Goal: Task Accomplishment & Management: Use online tool/utility

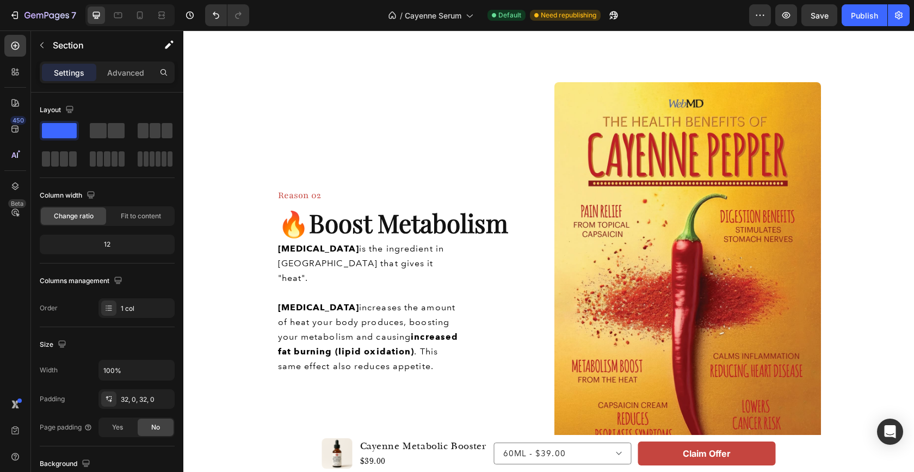
scroll to position [746, 0]
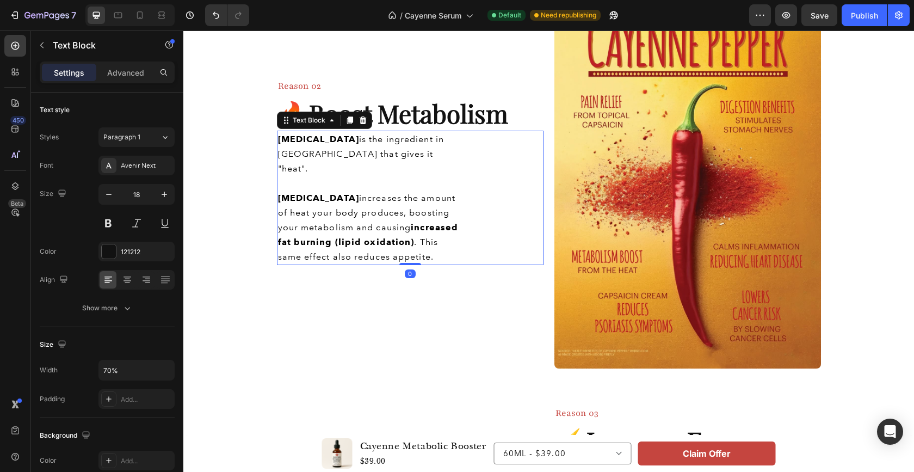
click at [335, 200] on span "[MEDICAL_DATA] increases the amount of heat your body produces, boosting your m…" at bounding box center [368, 227] width 181 height 69
click at [327, 224] on span "[MEDICAL_DATA] increases the amount of heat your body produces, boosting your m…" at bounding box center [368, 227] width 181 height 69
click at [385, 230] on strong "increased fat burning (lipid oxidation)" at bounding box center [368, 234] width 181 height 25
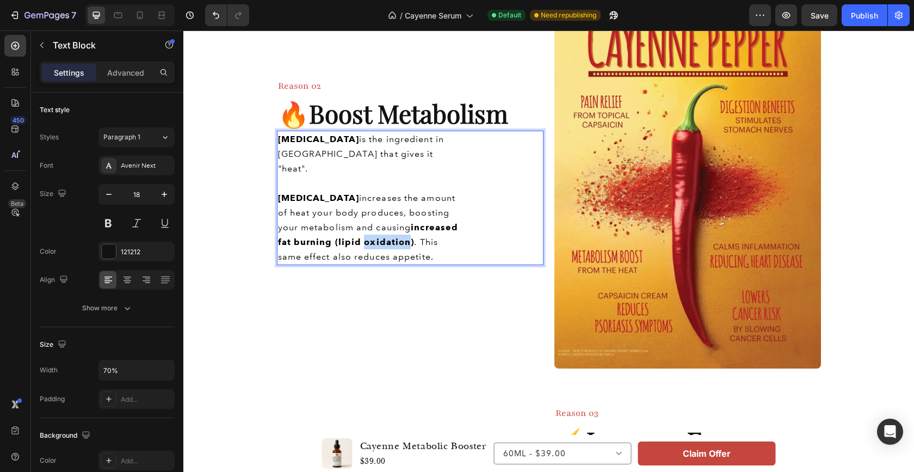
click at [384, 230] on strong "increased fat burning (lipid oxidation)" at bounding box center [368, 234] width 181 height 25
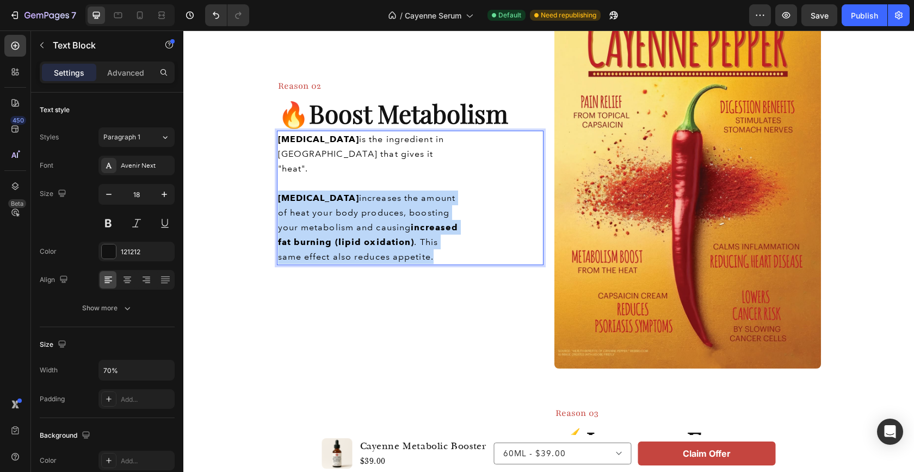
click at [384, 230] on strong "increased fat burning (lipid oxidation)" at bounding box center [368, 234] width 181 height 25
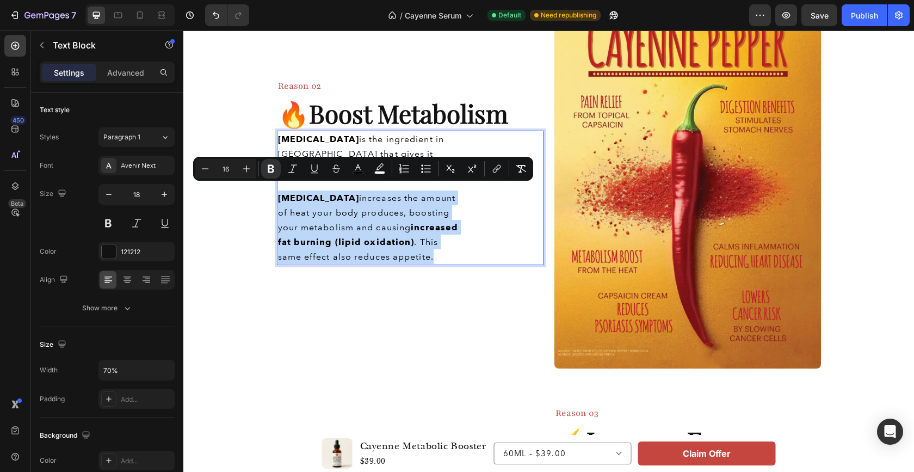
click at [410, 250] on p "[MEDICAL_DATA] increases the amount of heat your body produces, boosting your m…" at bounding box center [370, 226] width 184 height 73
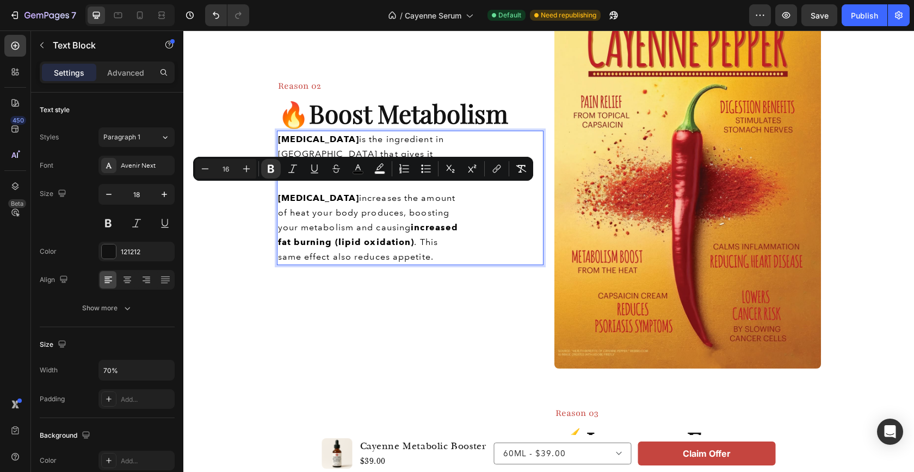
click at [410, 250] on p "[MEDICAL_DATA] increases the amount of heat your body produces, boosting your m…" at bounding box center [370, 226] width 184 height 73
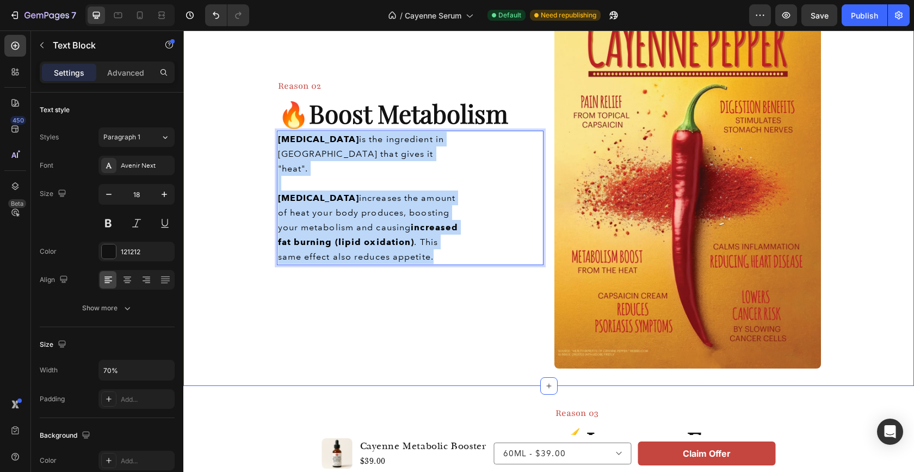
drag, startPoint x: 409, startPoint y: 250, endPoint x: 247, endPoint y: 133, distance: 200.0
click at [247, 133] on div "Image Reason 02 Heading 🔥 Boost Metabolism Heading [MEDICAL_DATA] is the ingred…" at bounding box center [548, 171] width 731 height 396
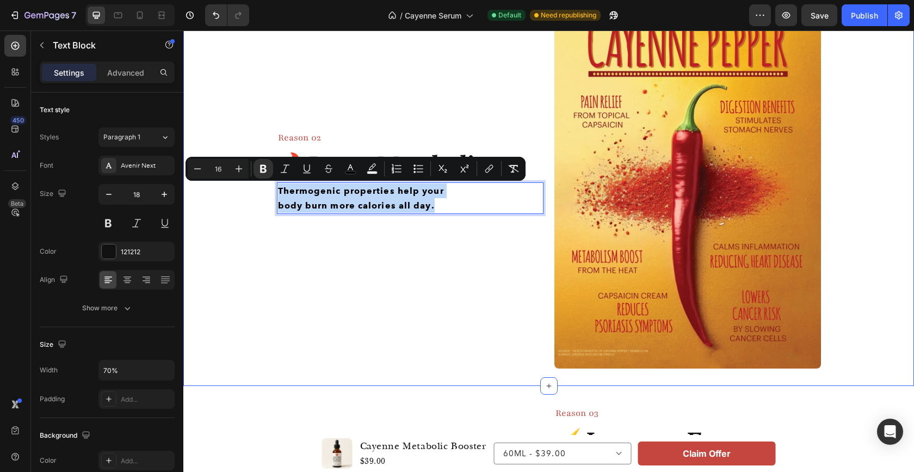
drag, startPoint x: 439, startPoint y: 207, endPoint x: 266, endPoint y: 173, distance: 177.0
click at [266, 173] on div "Image Reason 02 Heading 🔥 Boost Metabolism Heading Thermogenic properties help …" at bounding box center [548, 171] width 731 height 396
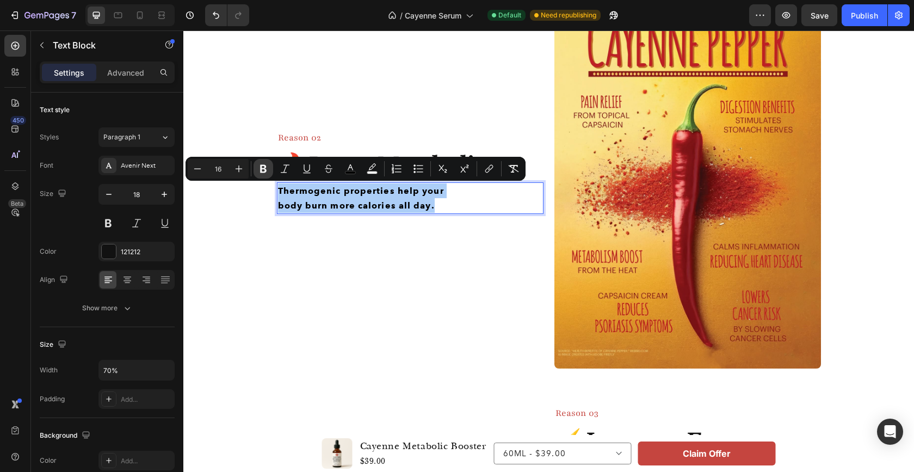
click at [261, 165] on icon "Editor contextual toolbar" at bounding box center [263, 169] width 7 height 8
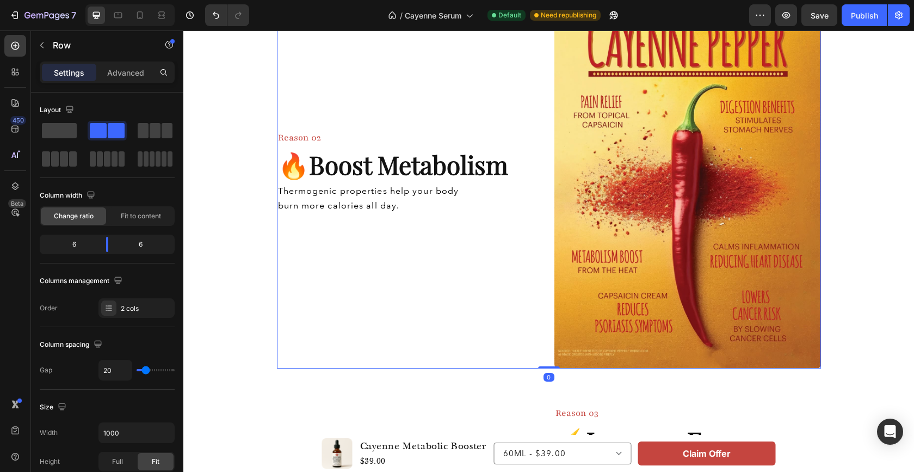
click at [452, 245] on div "Reason 02 Heading 🔥 Boost Metabolism Heading Thermogenic properties help your b…" at bounding box center [410, 171] width 267 height 396
click at [404, 188] on span "Thermogenic properties help your body burn more calories all day." at bounding box center [368, 198] width 181 height 25
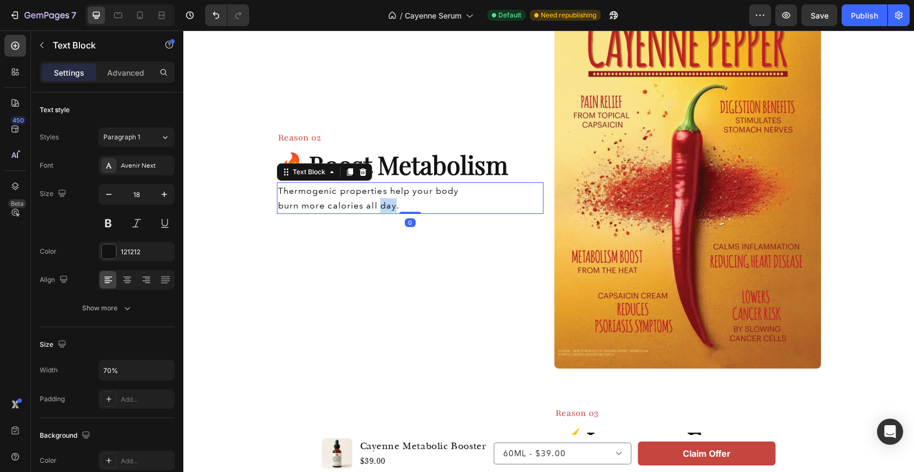
click at [382, 205] on span "Thermogenic properties help your body burn more calories all day." at bounding box center [368, 198] width 181 height 25
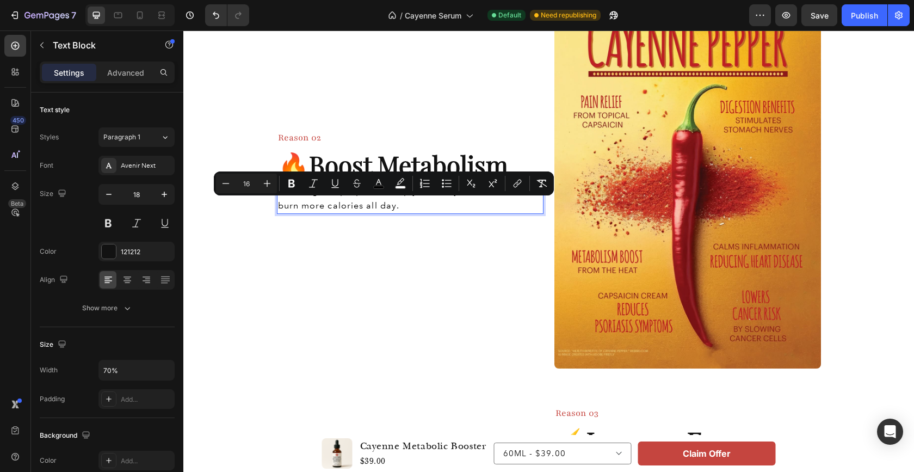
click at [356, 205] on span "Thermogenic properties help your body burn more calories all day." at bounding box center [368, 198] width 181 height 25
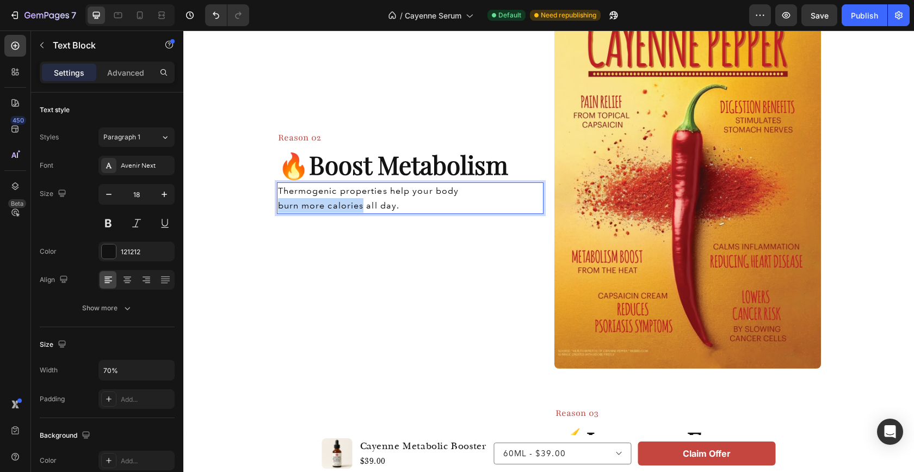
drag, startPoint x: 276, startPoint y: 204, endPoint x: 358, endPoint y: 206, distance: 82.2
click at [358, 206] on span "Thermogenic properties help your body burn more calories all day." at bounding box center [368, 198] width 181 height 25
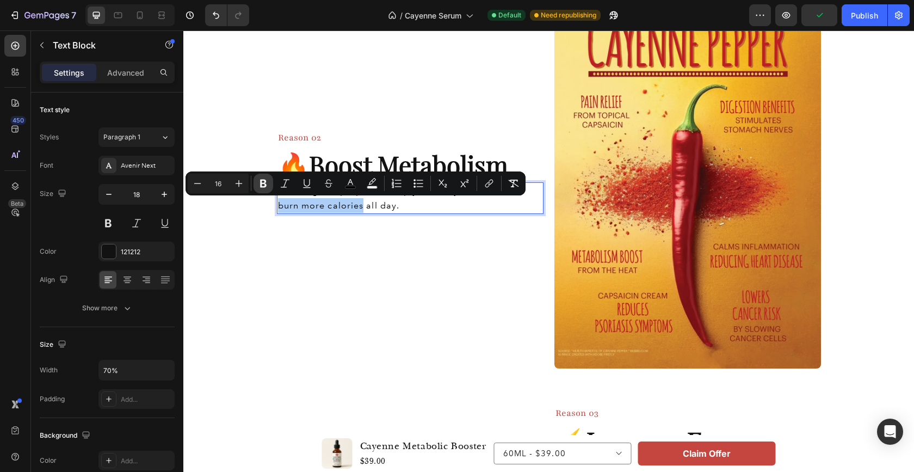
click at [261, 182] on icon "Editor contextual toolbar" at bounding box center [263, 184] width 7 height 8
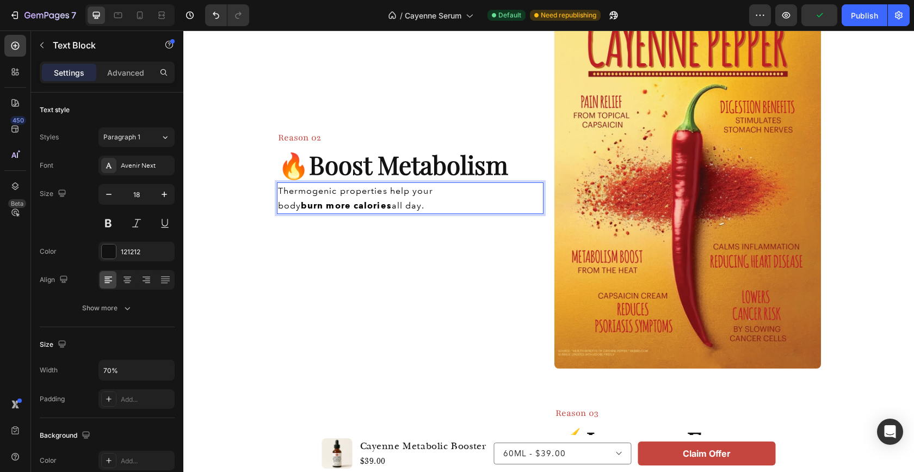
click at [409, 203] on p "Thermogenic properties help your body burn more calories all day." at bounding box center [370, 197] width 184 height 29
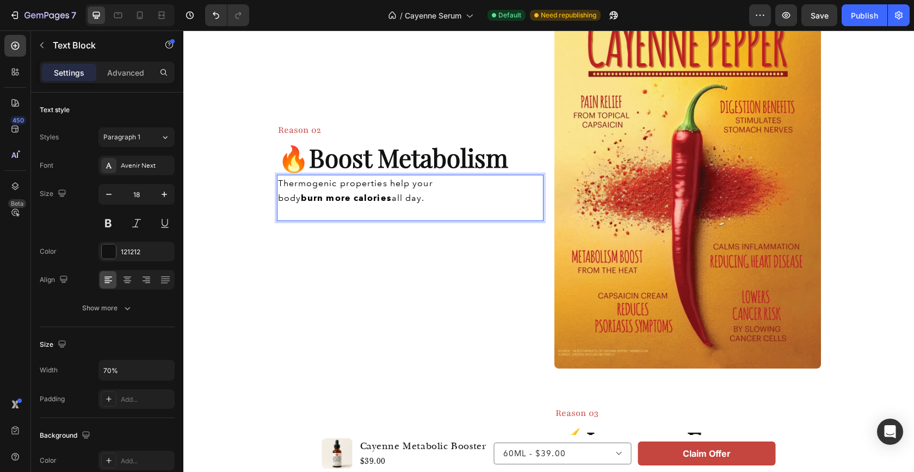
scroll to position [739, 0]
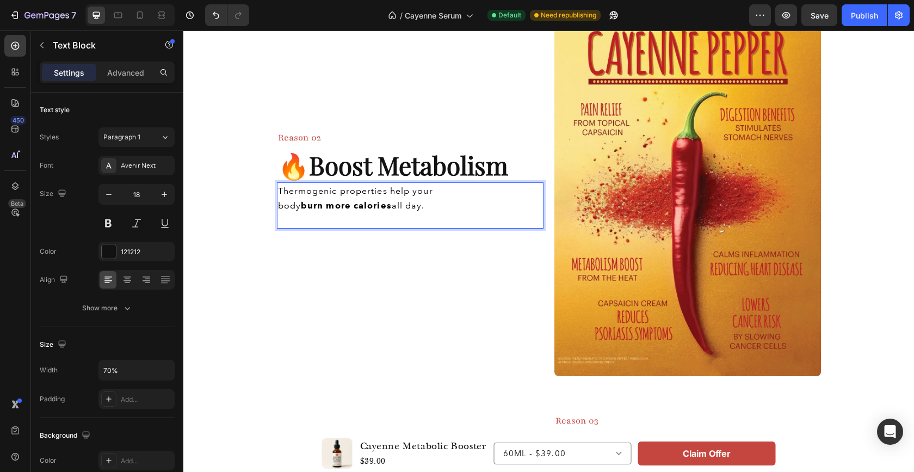
click at [402, 205] on p "Thermogenic properties help your body burn more calories all day." at bounding box center [370, 197] width 184 height 29
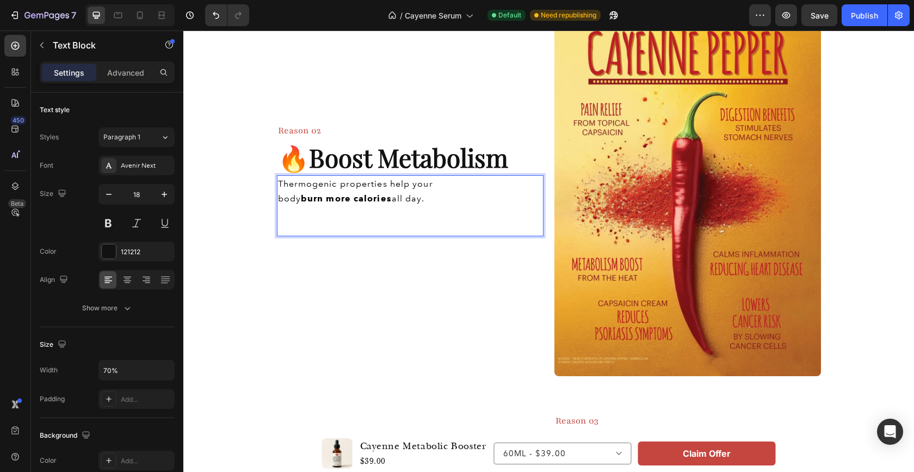
scroll to position [731, 0]
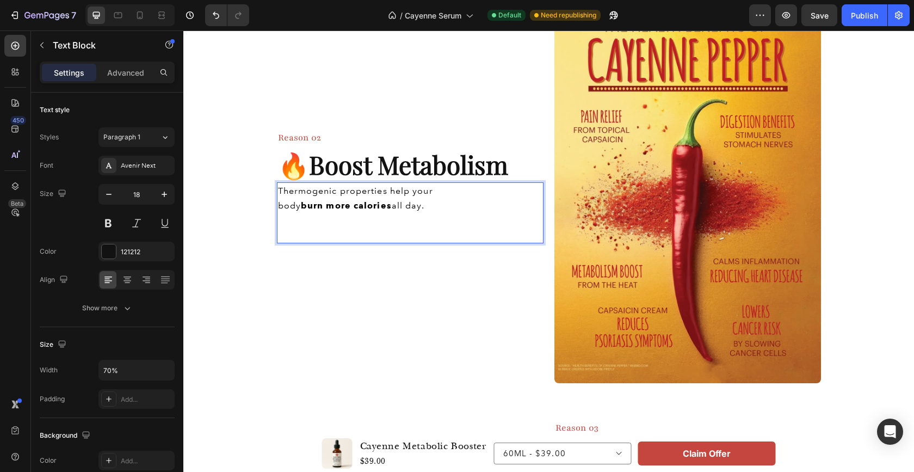
click at [319, 226] on p "Rich Text Editor. Editing area: main" at bounding box center [370, 220] width 184 height 15
click at [288, 236] on p "Rich Text Editor. Editing area: main" at bounding box center [370, 234] width 184 height 15
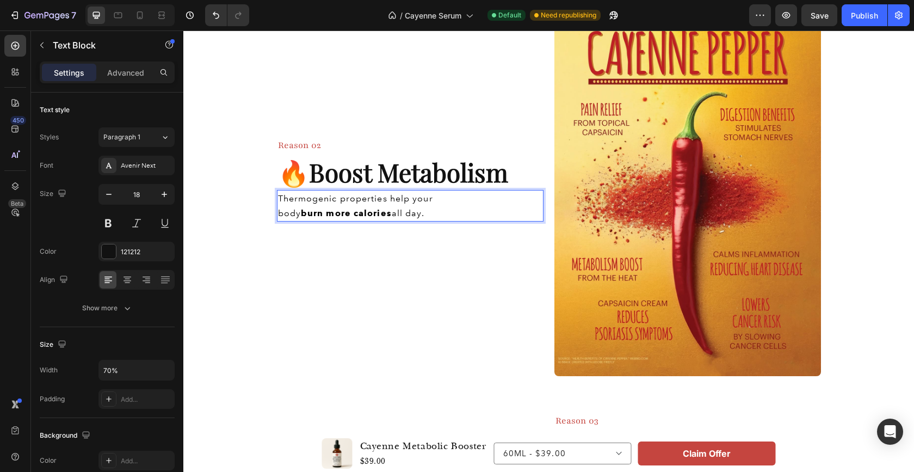
scroll to position [746, 0]
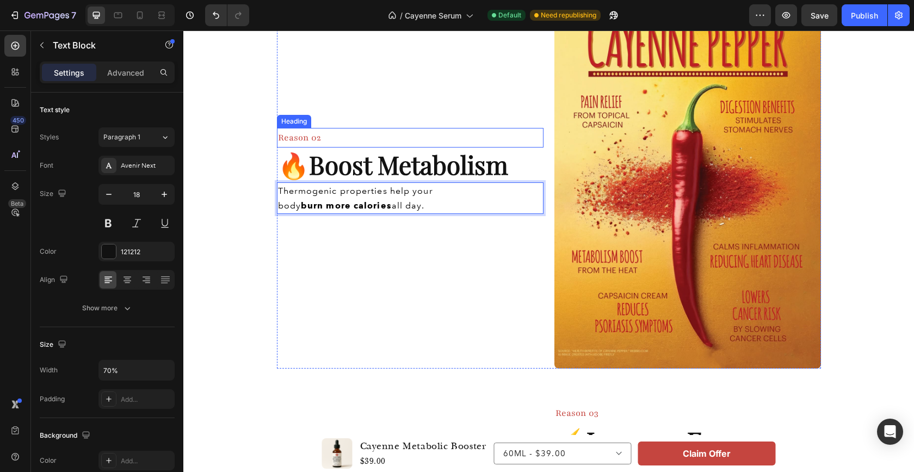
click at [454, 128] on div "Reason 02" at bounding box center [410, 138] width 267 height 20
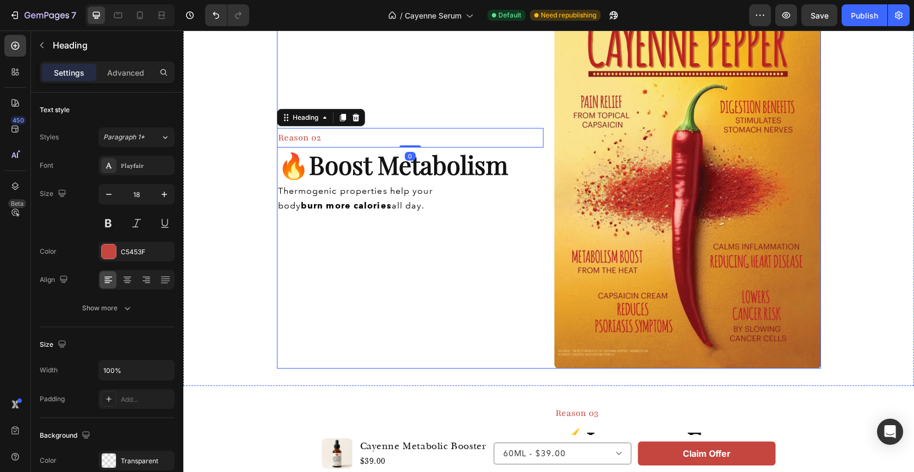
click at [441, 93] on div "Reason 02 Heading 0 🔥 Boost Metabolism Heading Thermogenic properties help your…" at bounding box center [410, 171] width 267 height 396
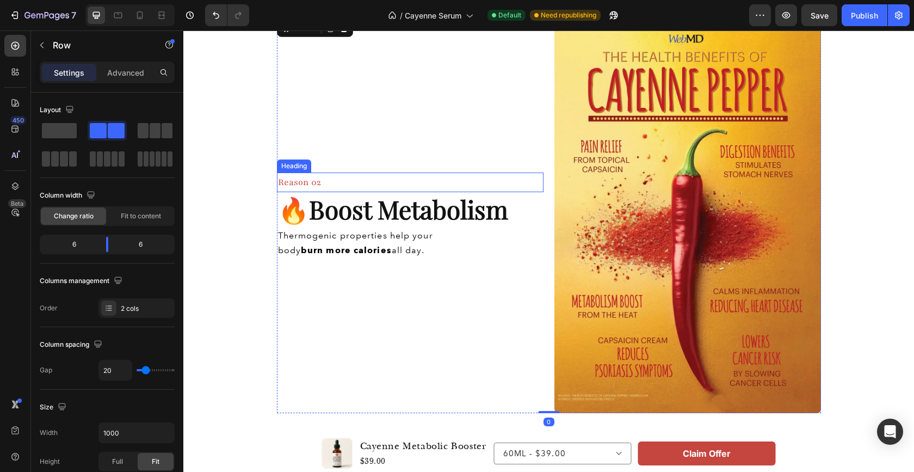
scroll to position [657, 0]
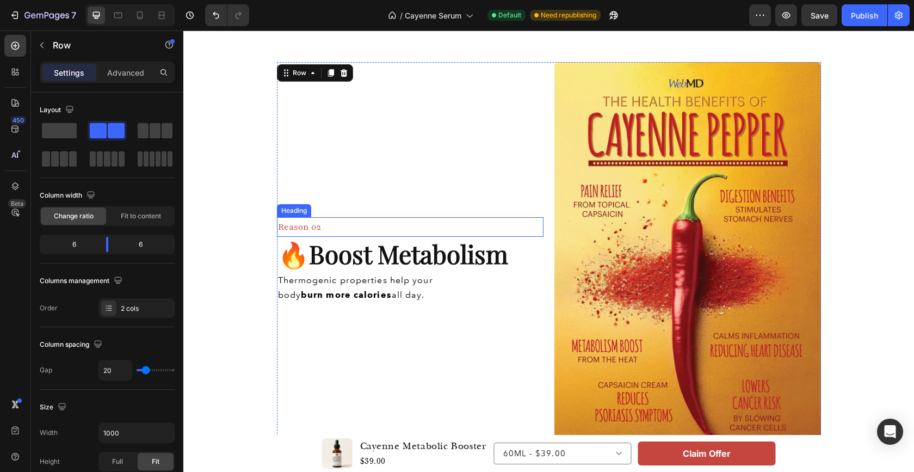
click at [329, 229] on div "Reason 02" at bounding box center [410, 227] width 267 height 20
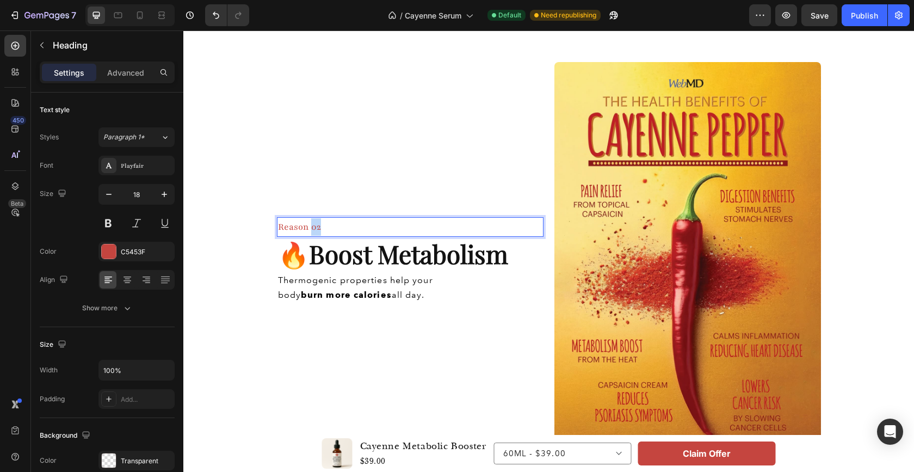
click at [307, 228] on span "Reason 02" at bounding box center [299, 227] width 43 height 12
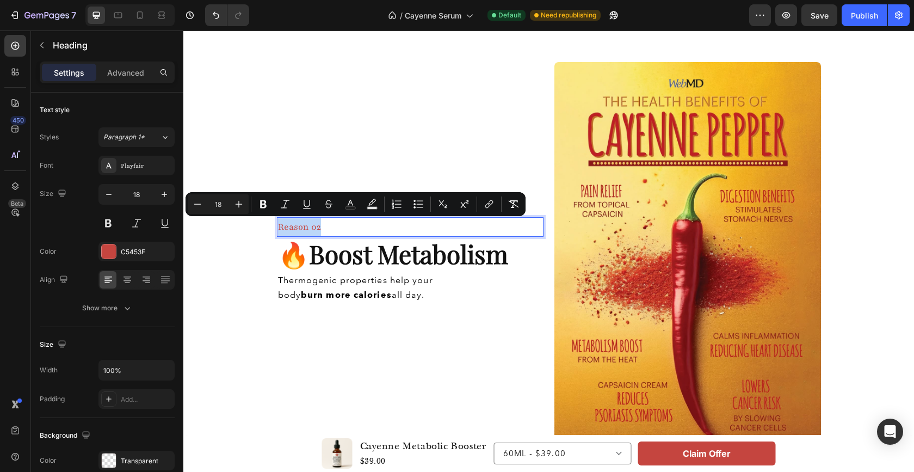
click at [307, 228] on span "Reason 02" at bounding box center [299, 227] width 43 height 12
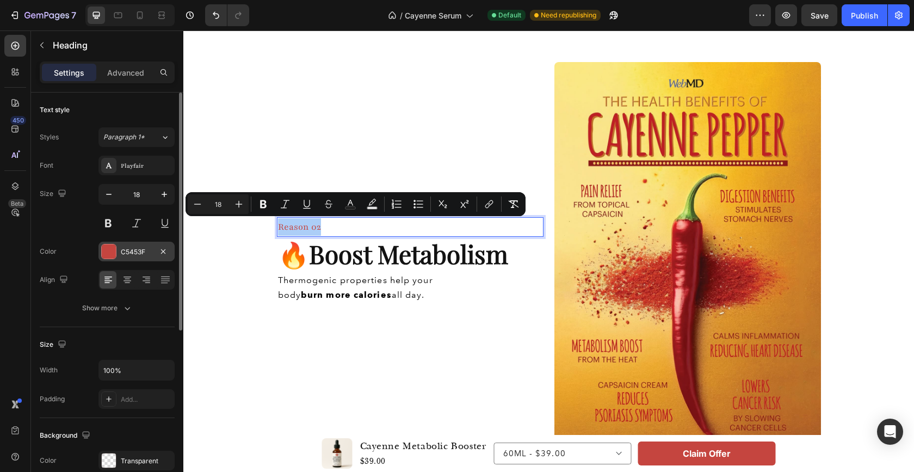
click at [133, 254] on div "C5453F" at bounding box center [137, 252] width 32 height 10
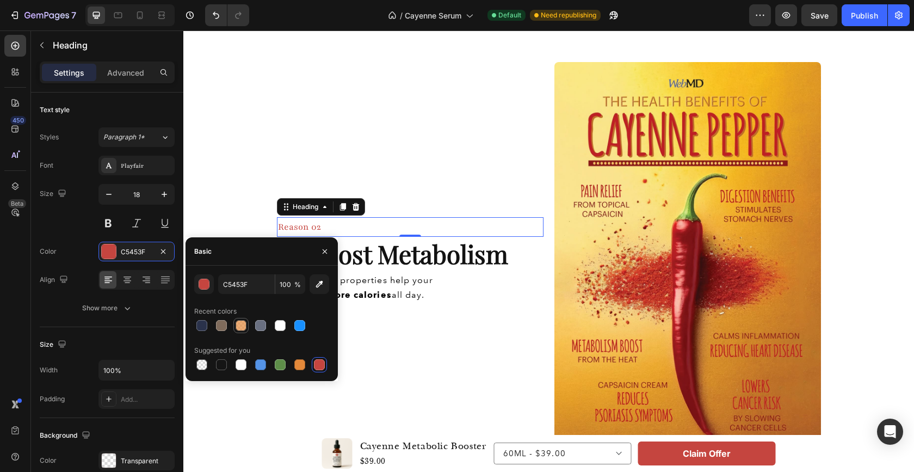
click at [261, 328] on div at bounding box center [260, 325] width 11 height 11
type input "6A7081"
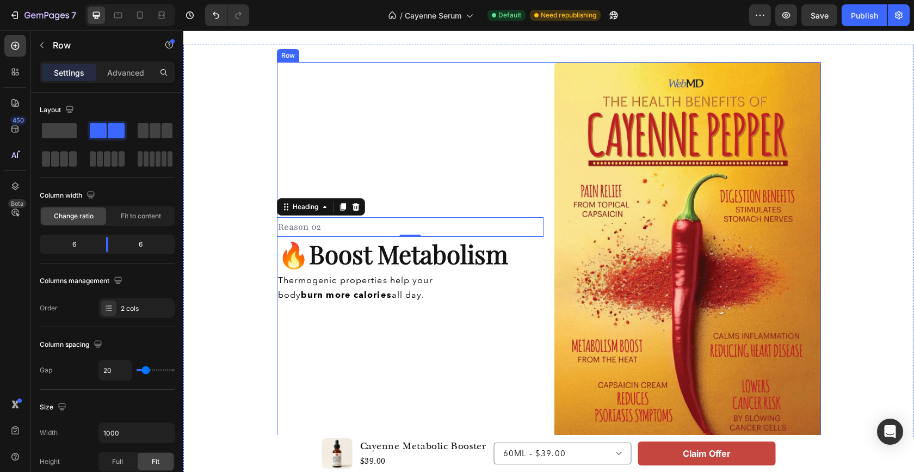
click at [459, 177] on div "⁠⁠⁠⁠⁠⁠⁠ Reason 02 Heading 0 🔥 Boost Metabolism Heading Thermogenic properties h…" at bounding box center [410, 260] width 267 height 396
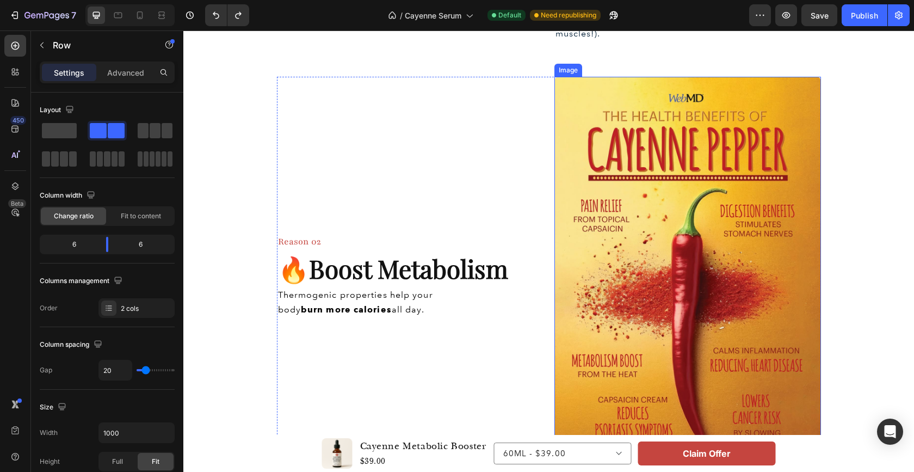
scroll to position [438, 0]
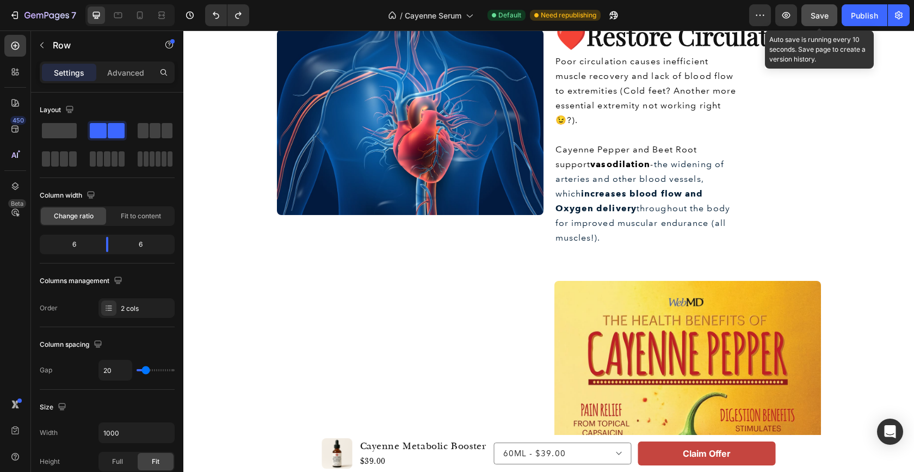
click at [821, 14] on span "Save" at bounding box center [820, 15] width 18 height 9
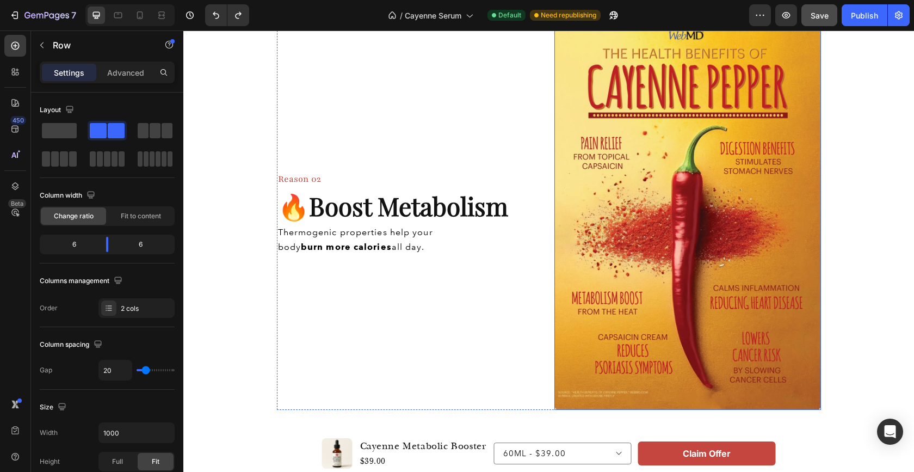
scroll to position [1072, 0]
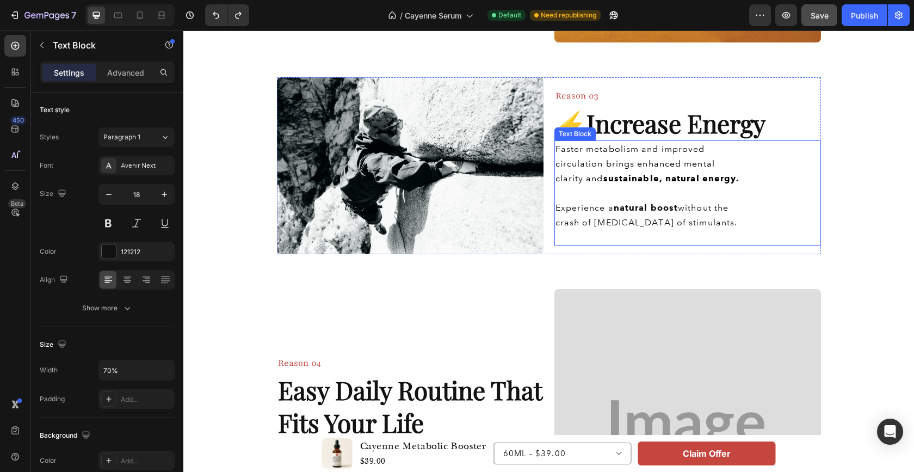
click at [625, 160] on span "Faster metabolism and improved circulation brings enhanced mental clarity and s…" at bounding box center [648, 164] width 184 height 40
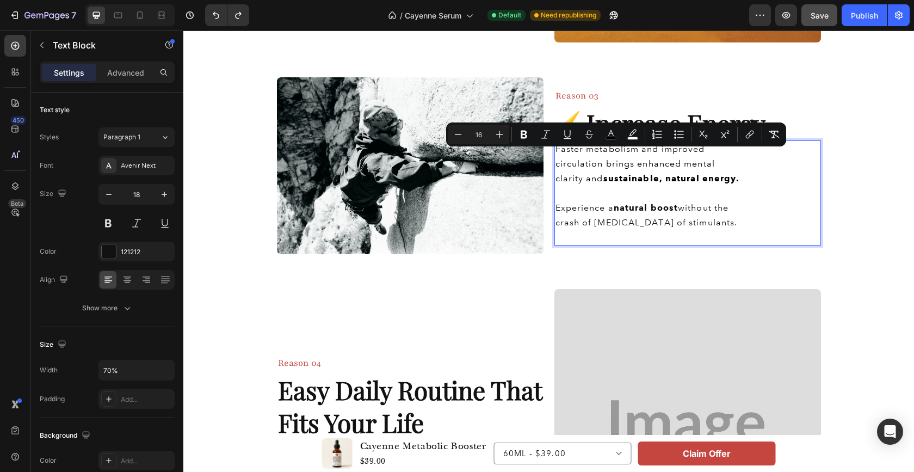
click at [644, 158] on span "Faster metabolism and improved circulation brings enhanced mental clarity and s…" at bounding box center [648, 164] width 184 height 40
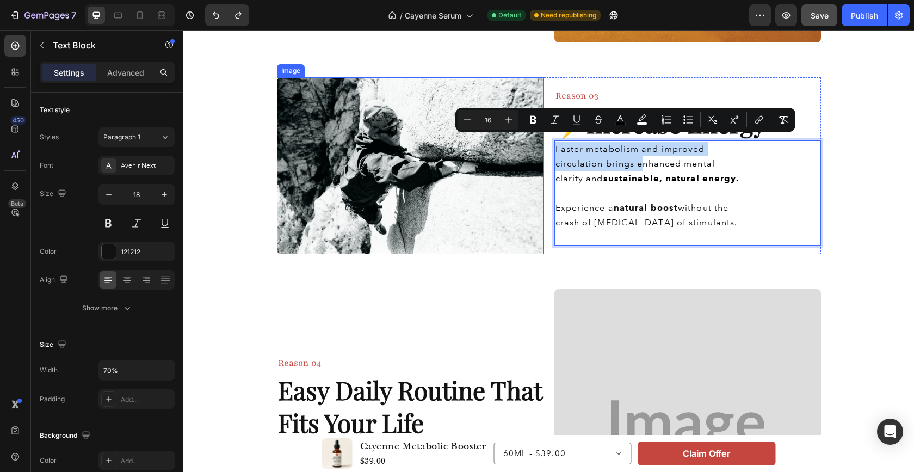
drag, startPoint x: 638, startPoint y: 158, endPoint x: 536, endPoint y: 134, distance: 105.2
click at [536, 134] on div "Image Reason 03 Heading ⚡️ Increase Energy Heading Faster metabolism and improv…" at bounding box center [549, 165] width 544 height 177
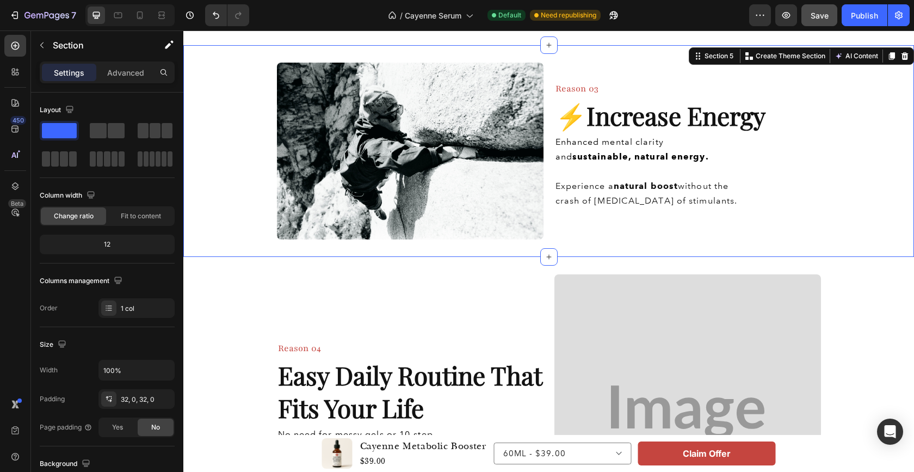
click at [619, 255] on div "Image Reason 03 Heading ⚡️ Increase Energy Heading Enhanced mental clarity and …" at bounding box center [548, 151] width 731 height 212
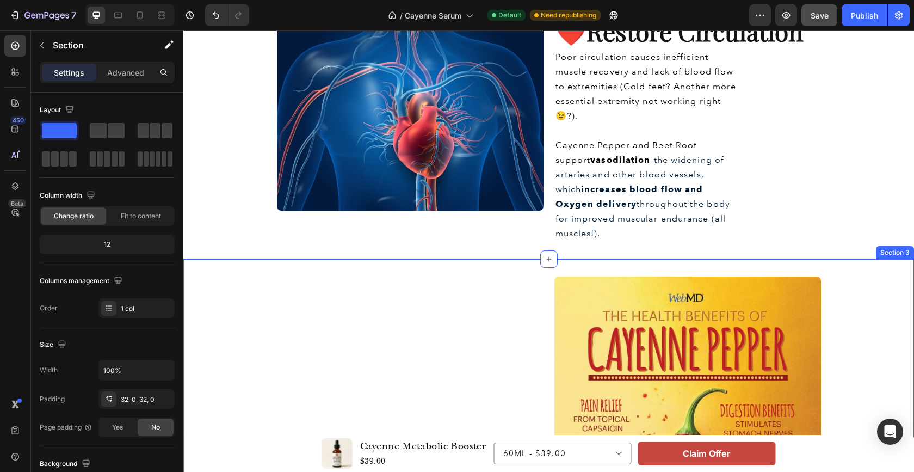
scroll to position [362, 0]
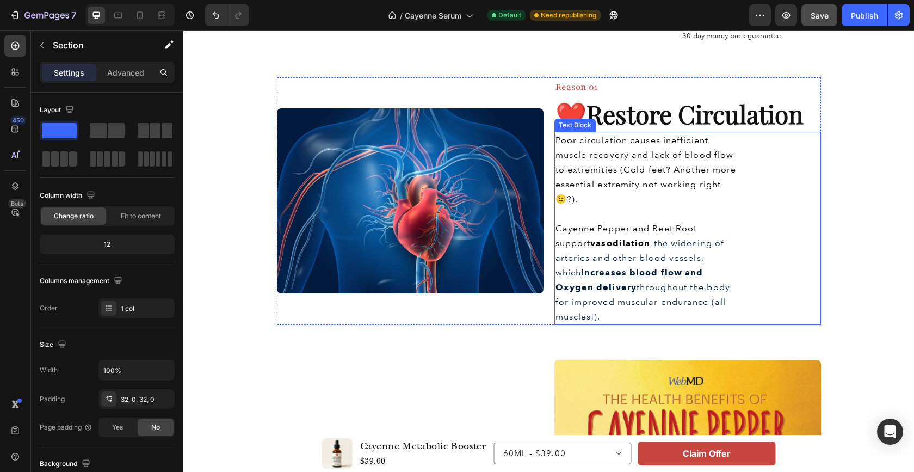
click at [594, 145] on p "Poor circulation causes inefficient muscle recovery and lack of blood flow to e…" at bounding box center [648, 169] width 184 height 73
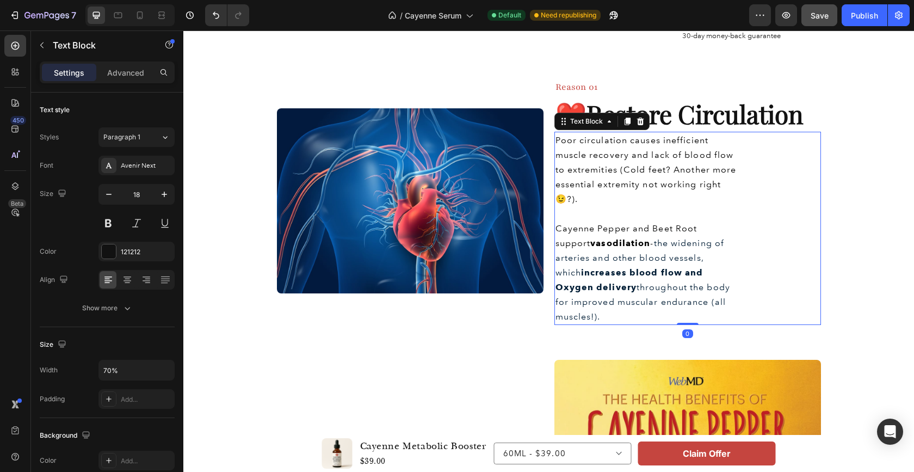
click at [594, 145] on p "Poor circulation causes inefficient muscle recovery and lack of blood flow to e…" at bounding box center [648, 169] width 184 height 73
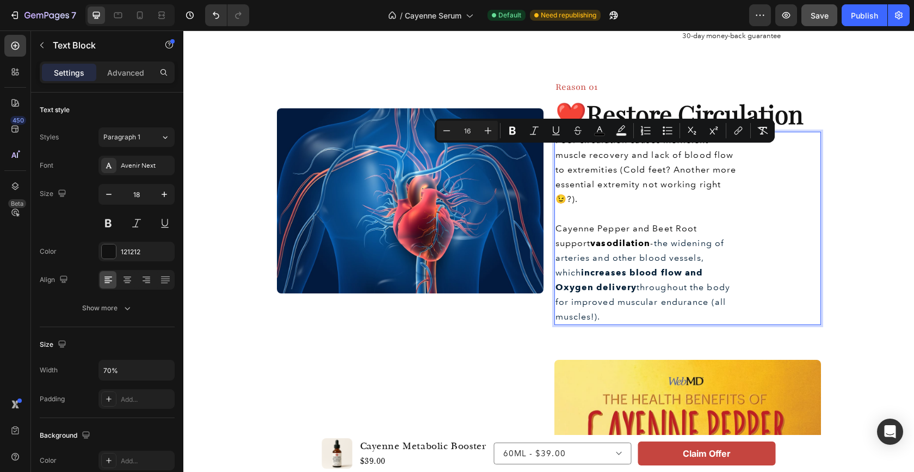
click at [584, 167] on span "Poor circulation causes inefficient muscle recovery and lack of blood flow to e…" at bounding box center [646, 169] width 181 height 69
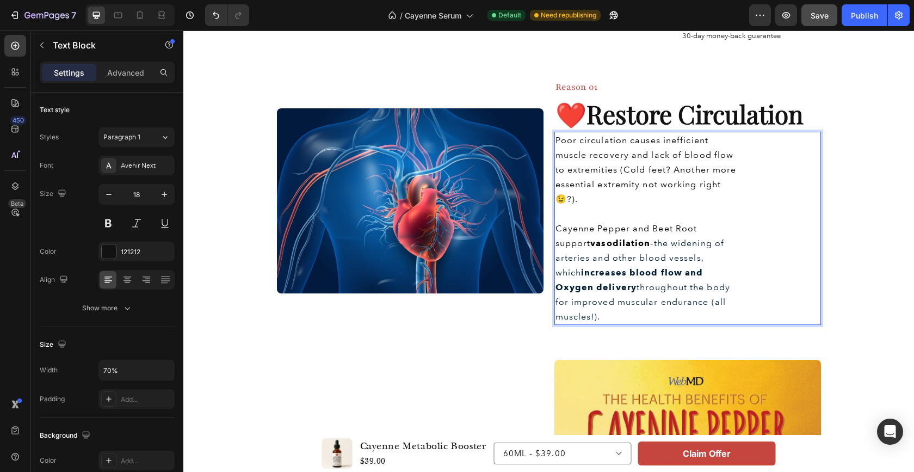
click at [561, 135] on span "Poor circulation causes inefficient muscle recovery and lack of blood flow to e…" at bounding box center [646, 169] width 181 height 69
click at [556, 137] on span "Poor circulation causes inefficient muscle recovery and lack of blood flow to e…" at bounding box center [646, 169] width 181 height 69
click at [605, 138] on span "Poor circulation causes inefficient muscle recovery and lack of blood flow to e…" at bounding box center [646, 169] width 181 height 69
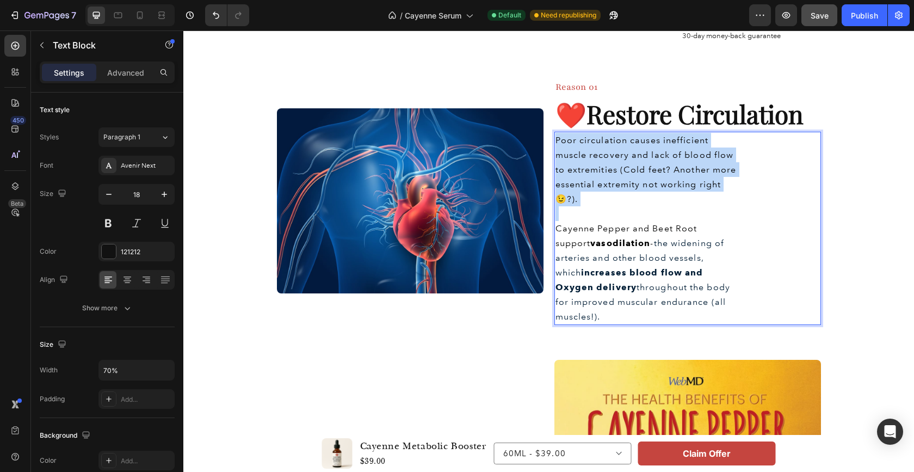
click at [605, 138] on span "Poor circulation causes inefficient muscle recovery and lack of blood flow to e…" at bounding box center [646, 169] width 181 height 69
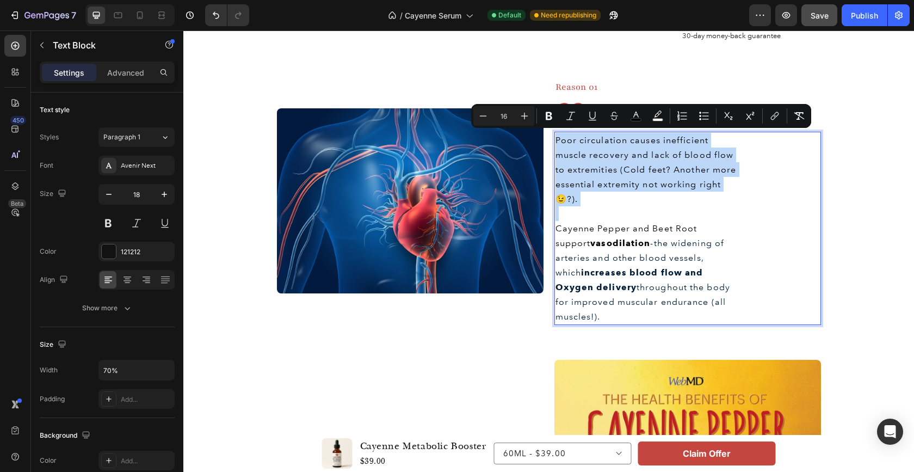
click at [605, 138] on span "Poor circulation causes inefficient muscle recovery and lack of blood flow to e…" at bounding box center [646, 169] width 181 height 69
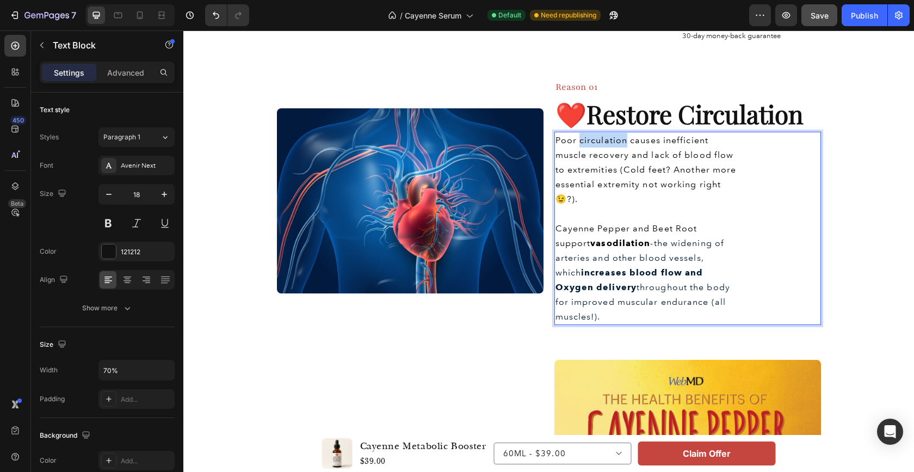
click at [605, 138] on span "Poor circulation causes inefficient muscle recovery and lack of blood flow to e…" at bounding box center [646, 169] width 181 height 69
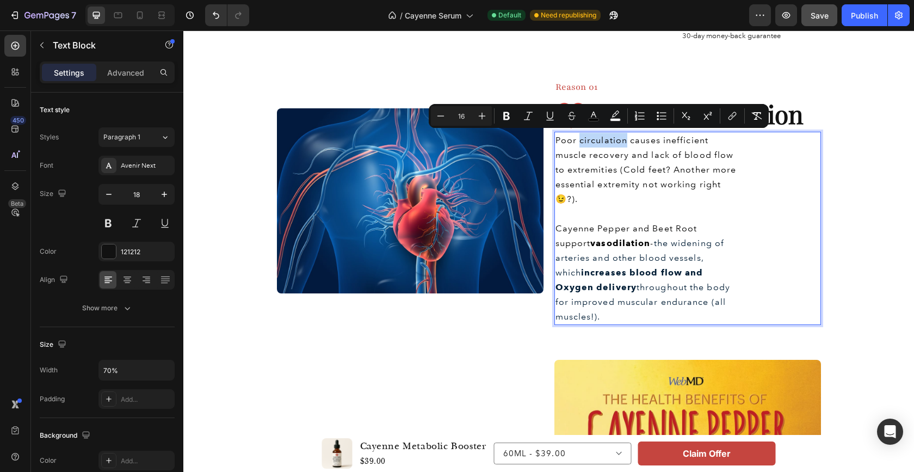
click at [605, 138] on span "Poor circulation causes inefficient muscle recovery and lack of blood flow to e…" at bounding box center [646, 169] width 181 height 69
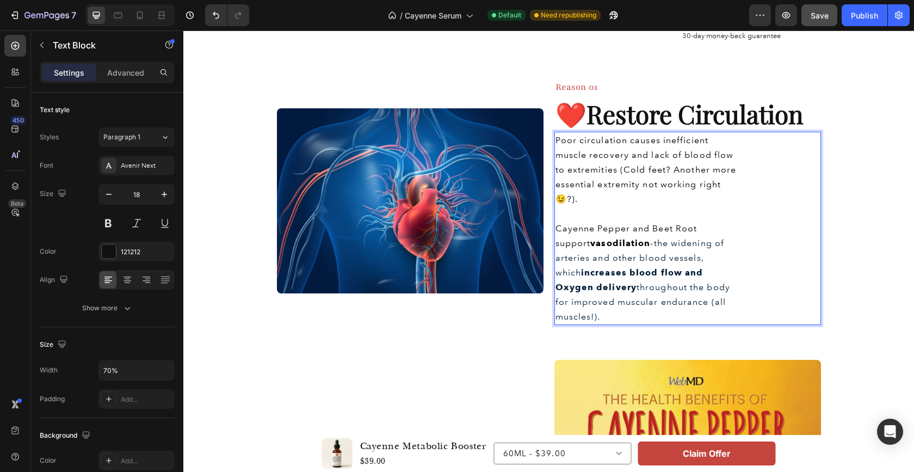
click at [556, 137] on span "Poor circulation causes inefficient muscle recovery and lack of blood flow to e…" at bounding box center [646, 169] width 181 height 69
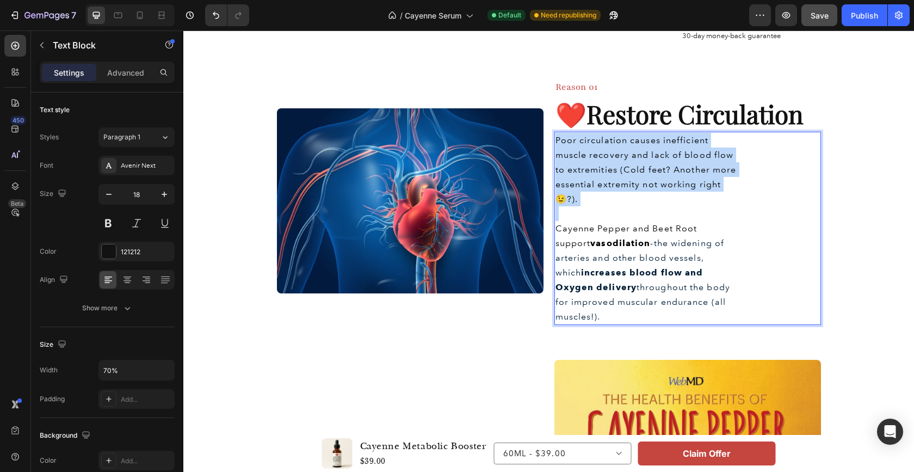
click at [556, 137] on span "Poor circulation causes inefficient muscle recovery and lack of blood flow to e…" at bounding box center [646, 169] width 181 height 69
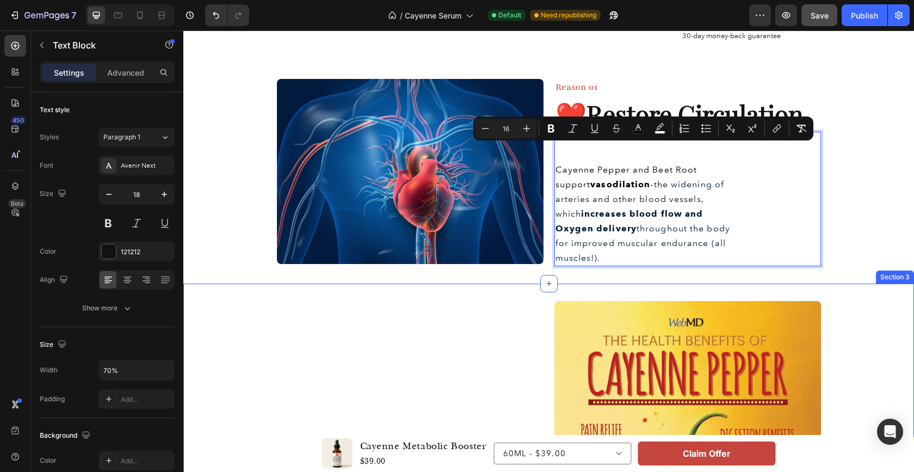
drag, startPoint x: 556, startPoint y: 136, endPoint x: 642, endPoint y: 281, distance: 169.1
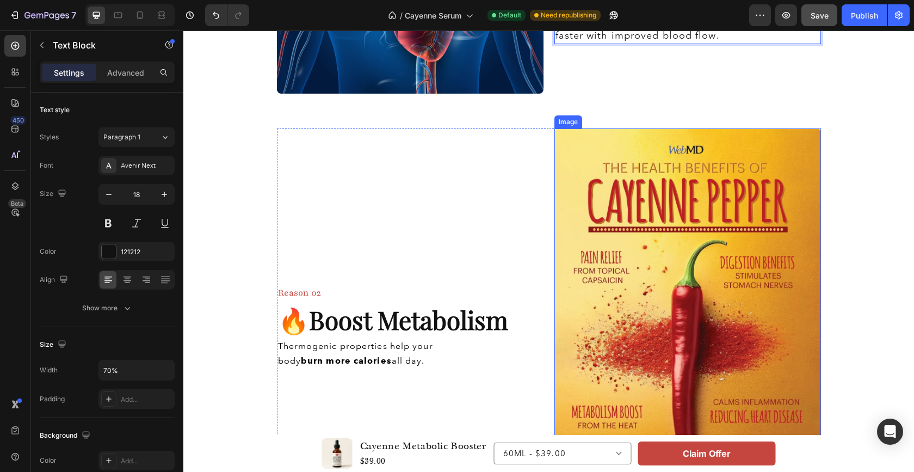
scroll to position [564, 0]
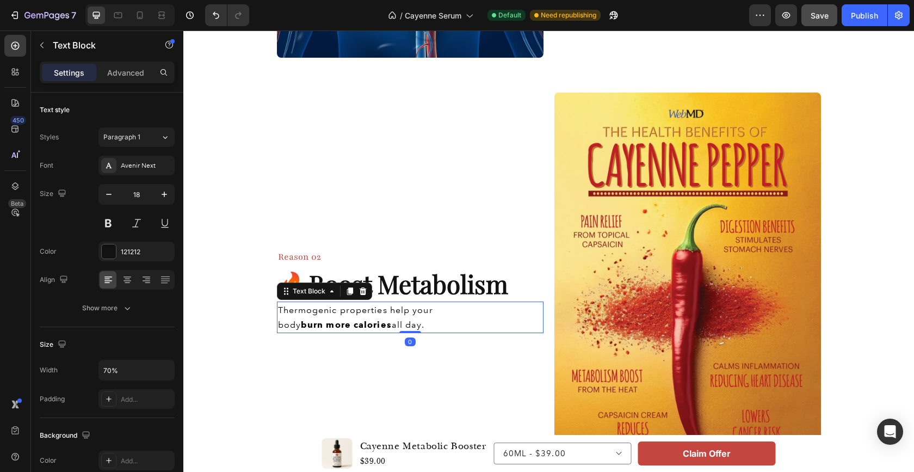
click at [358, 312] on span "Thermogenic properties help your body burn more calories all day." at bounding box center [355, 317] width 155 height 25
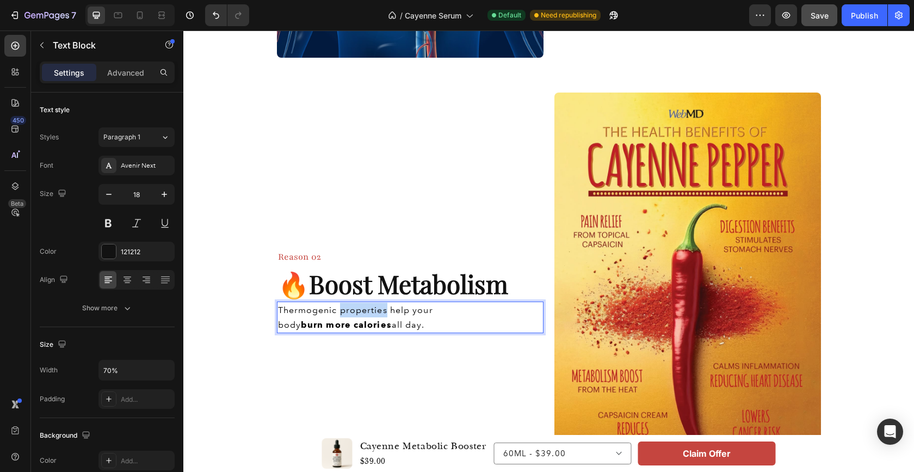
click at [358, 312] on span "Thermogenic properties help your body burn more calories all day." at bounding box center [355, 317] width 155 height 25
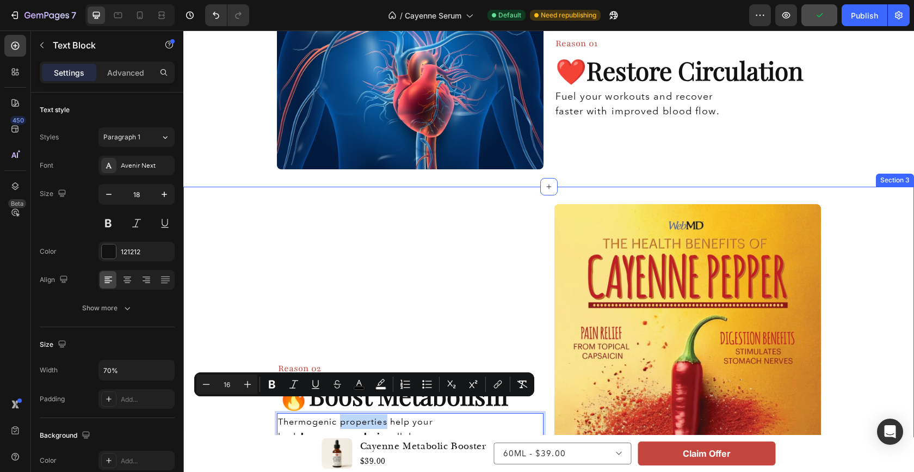
scroll to position [367, 0]
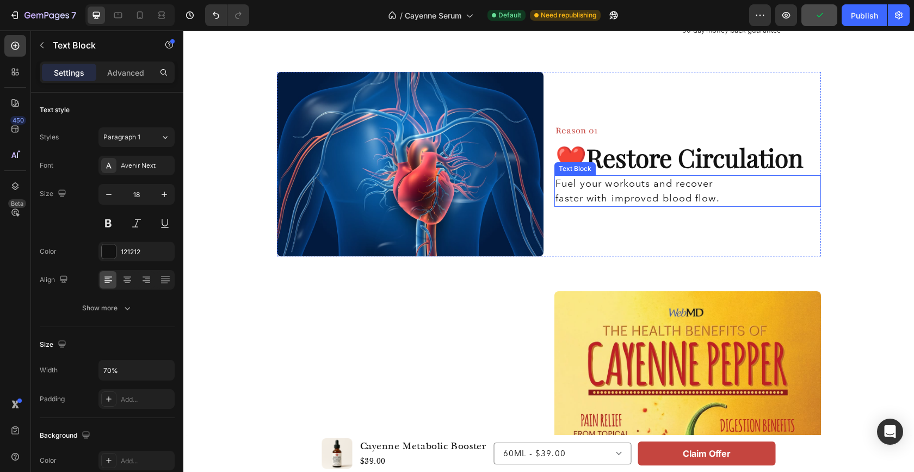
click at [600, 184] on p "Fuel your workouts and recover faster with improved blood flow." at bounding box center [648, 190] width 184 height 29
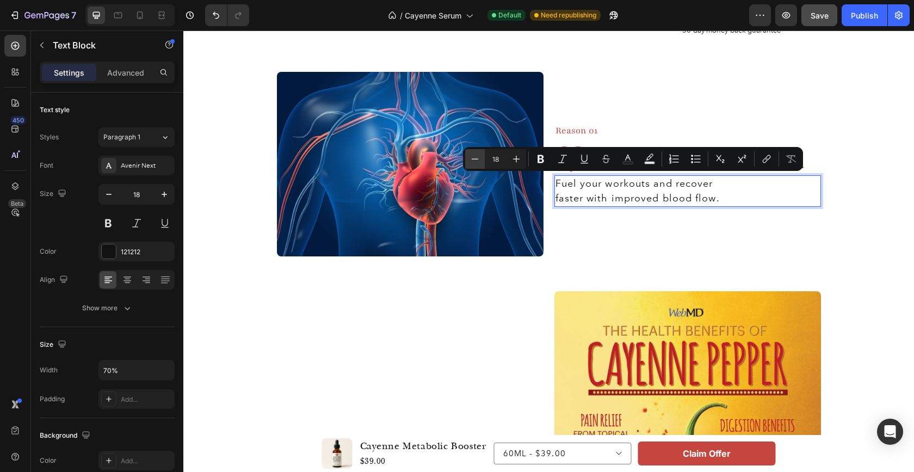
click at [469, 161] on button "Minus" at bounding box center [475, 159] width 20 height 20
type input "16"
click at [680, 198] on p "Fuel your workouts and recover faster with improved blood flow." at bounding box center [648, 190] width 184 height 29
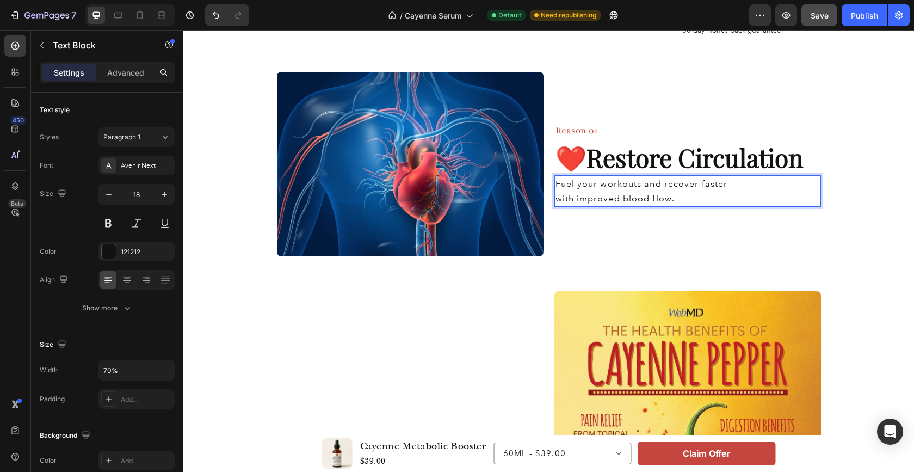
click at [680, 198] on p "Fuel your workouts and recover faster with improved blood flow." at bounding box center [648, 190] width 184 height 29
click at [556, 198] on span "Fuel your workouts and recover faster with improved blood flow." at bounding box center [642, 191] width 173 height 25
click at [692, 194] on p "Fuel your workouts and recover faster with improved blood flow." at bounding box center [648, 190] width 184 height 29
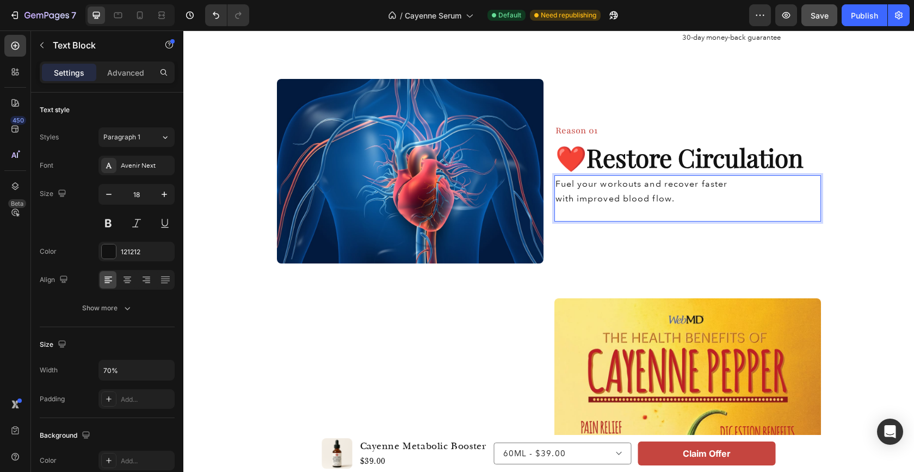
scroll to position [353, 0]
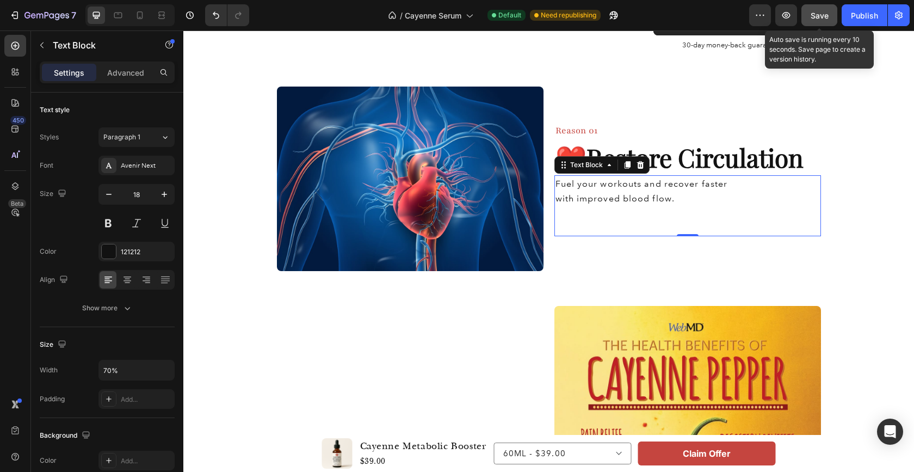
click at [827, 17] on span "Save" at bounding box center [820, 15] width 18 height 9
click at [600, 212] on p "Rich Text Editor. Editing area: main" at bounding box center [648, 213] width 184 height 15
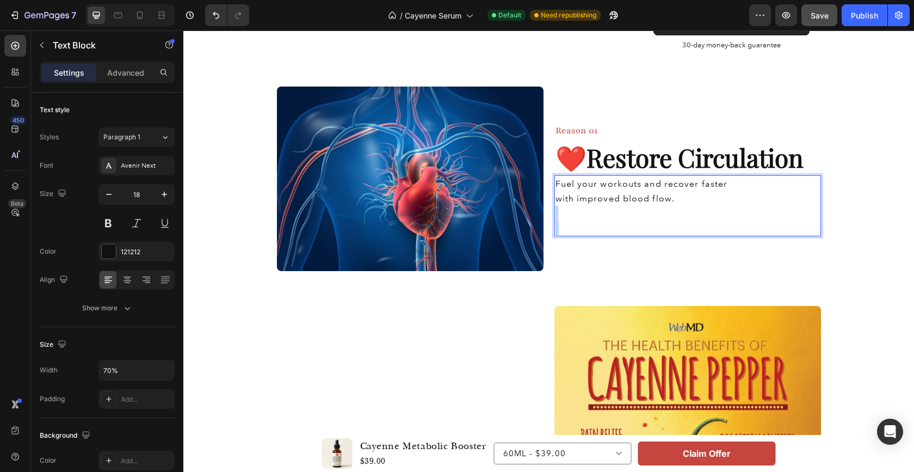
click at [600, 212] on p "Rich Text Editor. Editing area: main" at bounding box center [648, 213] width 184 height 15
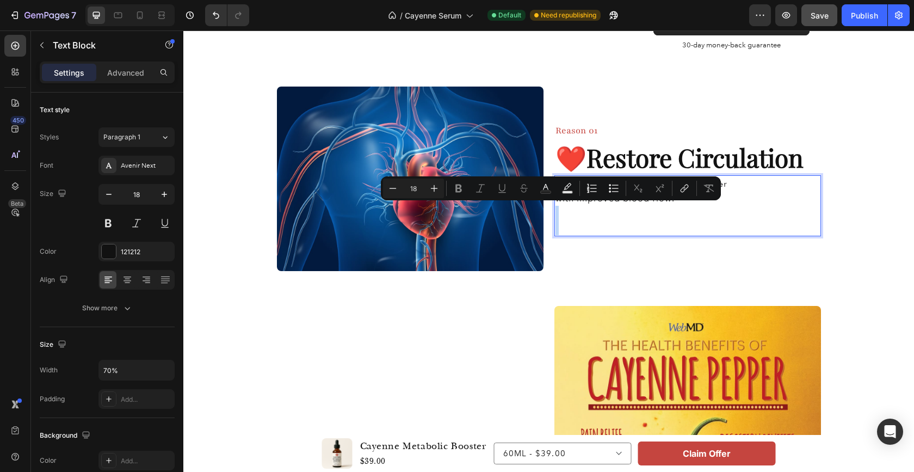
click at [600, 212] on p "Rich Text Editor. Editing area: main" at bounding box center [648, 213] width 184 height 15
click at [579, 213] on p "Rich Text Editor. Editing area: main" at bounding box center [648, 213] width 184 height 15
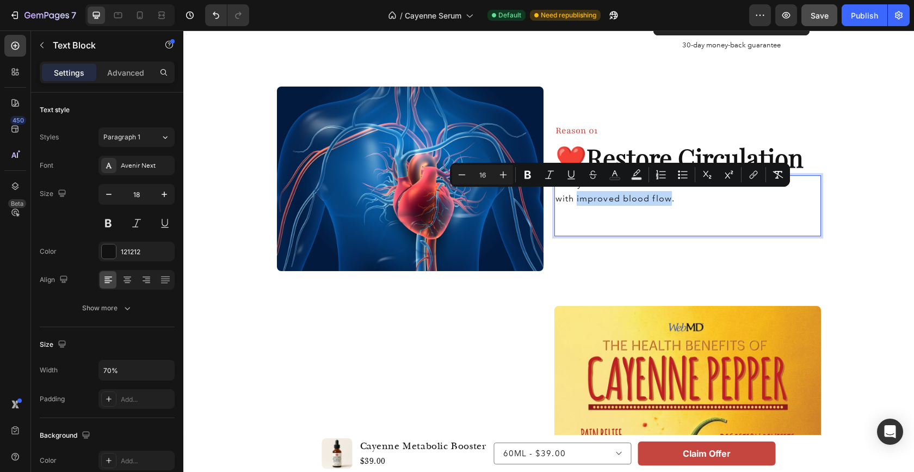
drag, startPoint x: 574, startPoint y: 199, endPoint x: 667, endPoint y: 198, distance: 93.1
click at [667, 198] on span "Fuel your workouts and recover faster with improved blood flow." at bounding box center [642, 191] width 173 height 25
click at [530, 179] on icon "Editor contextual toolbar" at bounding box center [527, 174] width 11 height 11
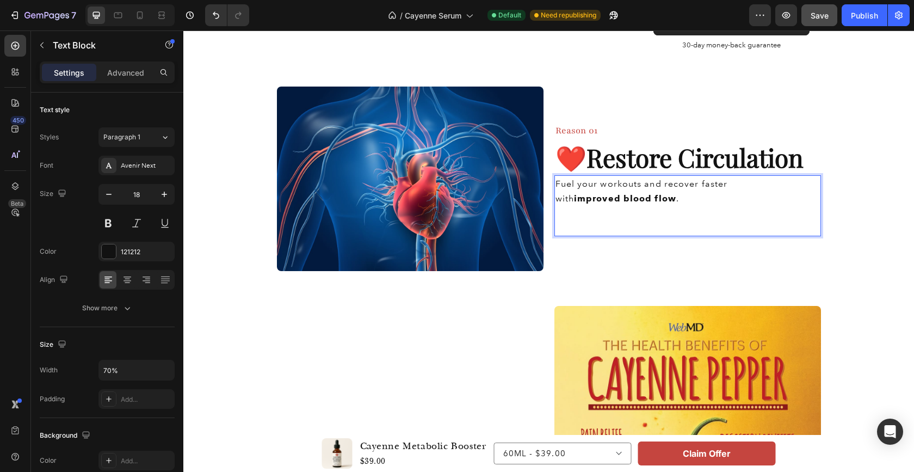
click at [566, 220] on p "Rich Text Editor. Editing area: main" at bounding box center [648, 227] width 184 height 15
click at [564, 213] on p "Rich Text Editor. Editing area: main" at bounding box center [648, 213] width 184 height 15
click at [559, 222] on p "Rich Text Editor. Editing area: main" at bounding box center [648, 227] width 184 height 15
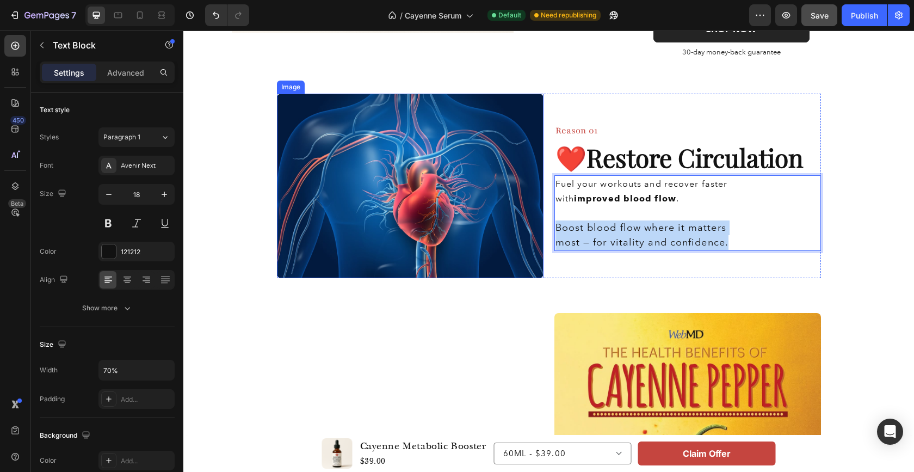
drag, startPoint x: 722, startPoint y: 239, endPoint x: 530, endPoint y: 224, distance: 192.2
click at [530, 224] on div "Image Reason 01 Heading ❤️ Restore Circulation Heading Fuel your workouts and r…" at bounding box center [549, 186] width 544 height 184
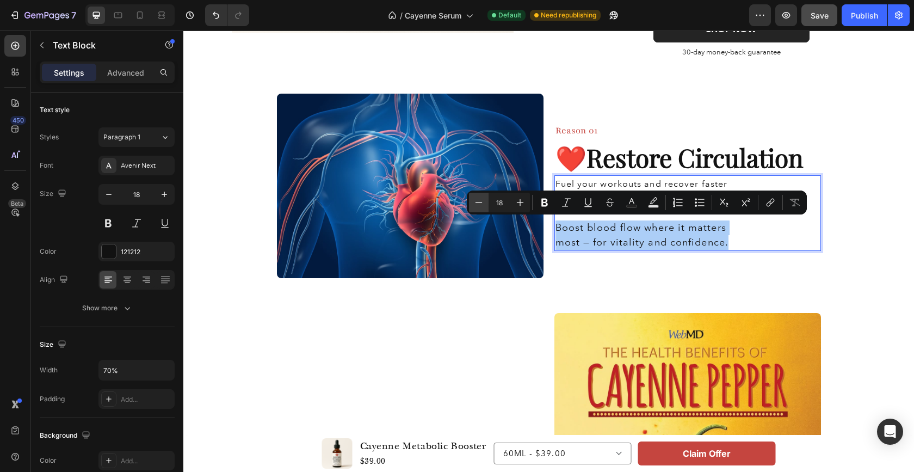
click at [478, 204] on icon "Editor contextual toolbar" at bounding box center [478, 202] width 11 height 11
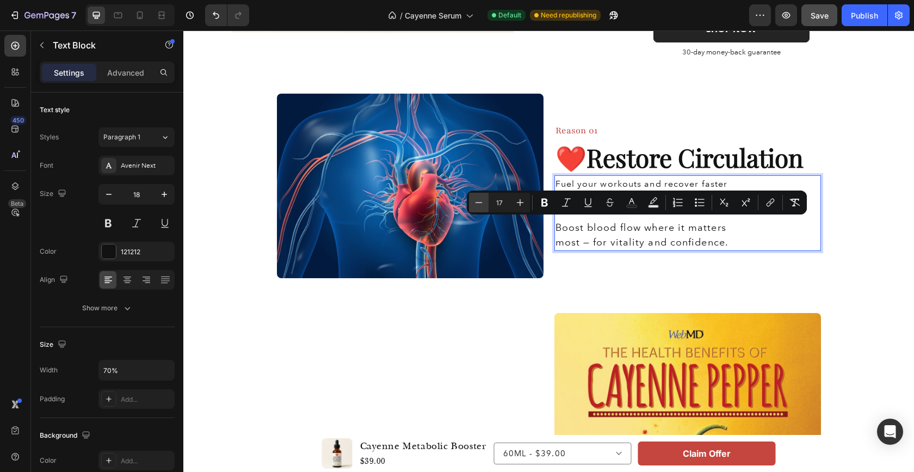
click at [478, 204] on icon "Editor contextual toolbar" at bounding box center [478, 202] width 11 height 11
type input "16"
click at [751, 230] on div "Fuel your workouts and recover faster with improved blood flow . Boost blood fl…" at bounding box center [688, 213] width 267 height 76
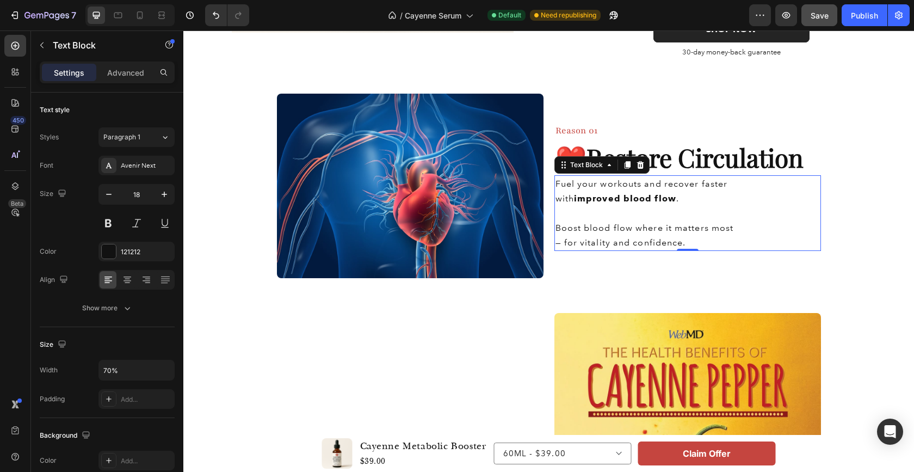
click at [773, 223] on div "Fuel your workouts and recover faster with improved blood flow . Boost blood fl…" at bounding box center [688, 213] width 267 height 76
click at [753, 206] on div "Fuel your workouts and recover faster with improved blood flow . Boost blood fl…" at bounding box center [688, 213] width 267 height 76
click at [680, 192] on p "Fuel your workouts and recover faster with improved blood flow ." at bounding box center [648, 190] width 184 height 29
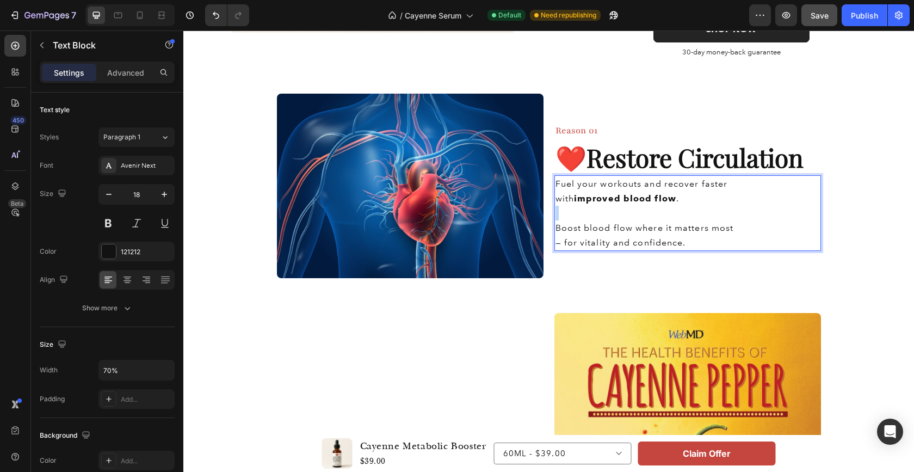
click at [680, 192] on p "Fuel your workouts and recover faster with improved blood flow ." at bounding box center [648, 190] width 184 height 29
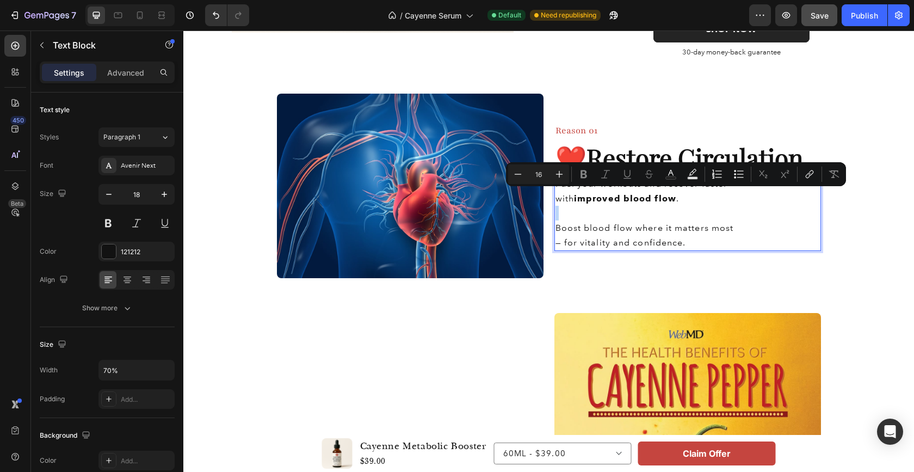
click at [695, 200] on p "Fuel your workouts and recover faster with improved blood flow ." at bounding box center [648, 190] width 184 height 29
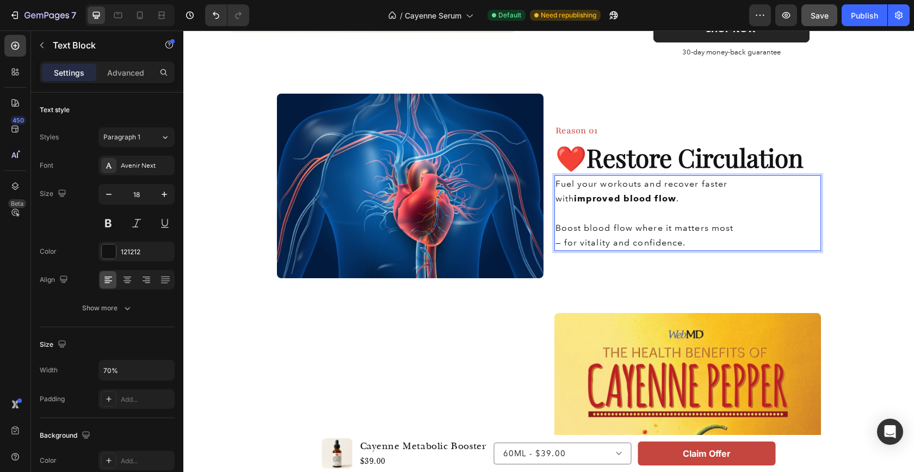
click at [700, 223] on span "Boost blood flow where it matters most — for vitality and confidence." at bounding box center [645, 235] width 179 height 25
click at [675, 247] on p "Boost blood flow where it matters most — for vitality and confidence." at bounding box center [648, 234] width 184 height 29
click at [784, 228] on div "Fuel your workouts and recover faster with improved blood flow . Boost blood fl…" at bounding box center [688, 213] width 267 height 76
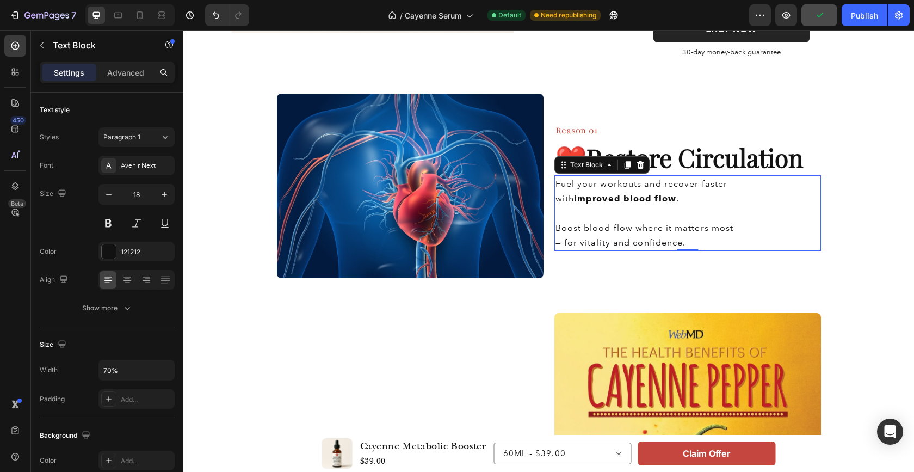
click at [728, 227] on span "Boost blood flow where it matters most — for vitality and confidence." at bounding box center [645, 235] width 179 height 25
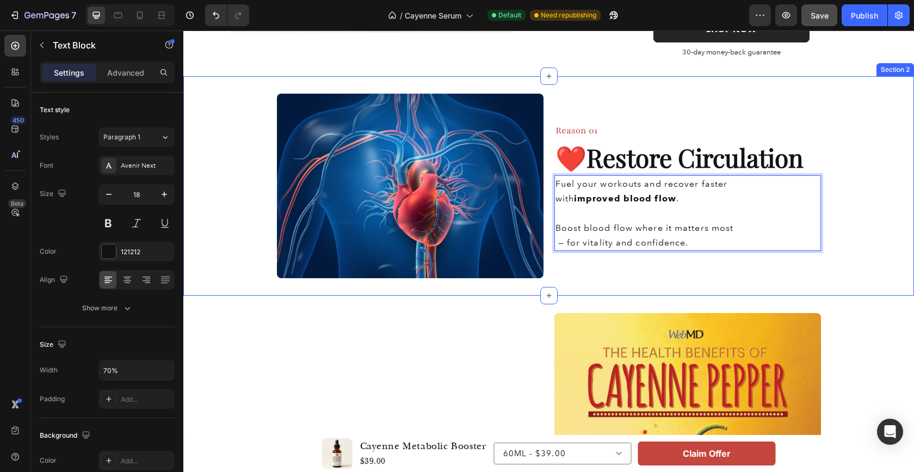
click at [698, 287] on div "Image Reason 01 Heading ❤️ Restore Circulation Heading Fuel your workouts and r…" at bounding box center [548, 185] width 731 height 219
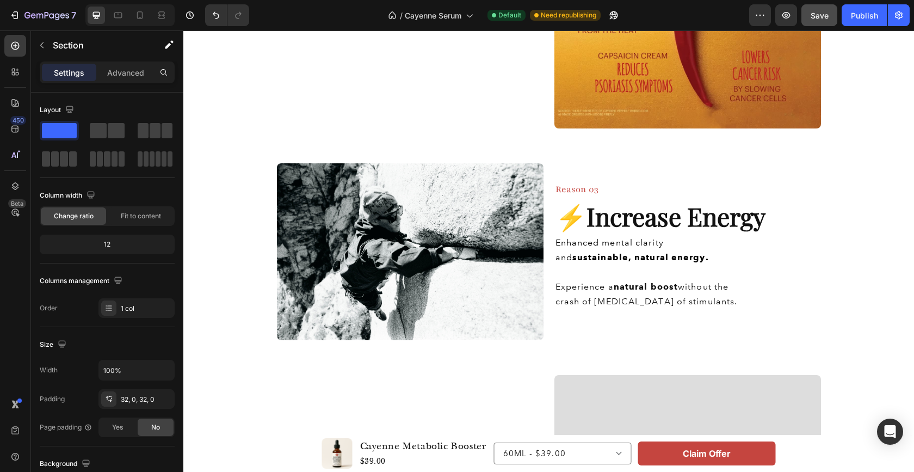
scroll to position [921, 0]
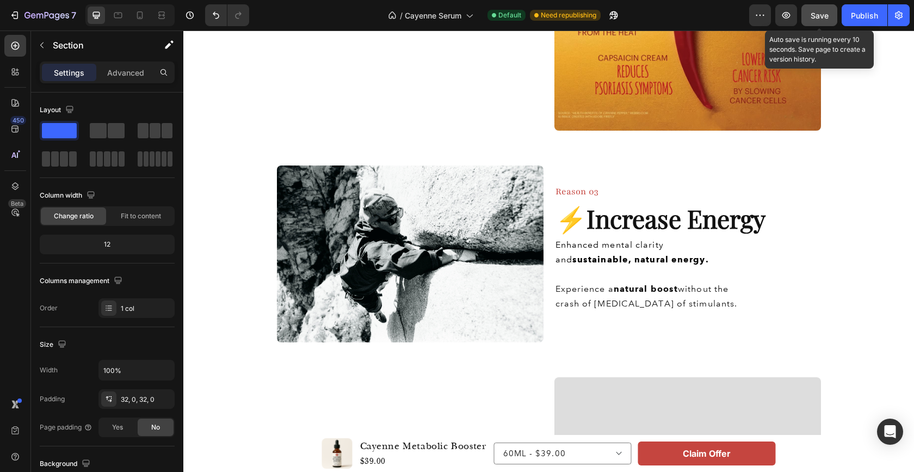
click at [821, 18] on span "Save" at bounding box center [820, 15] width 18 height 9
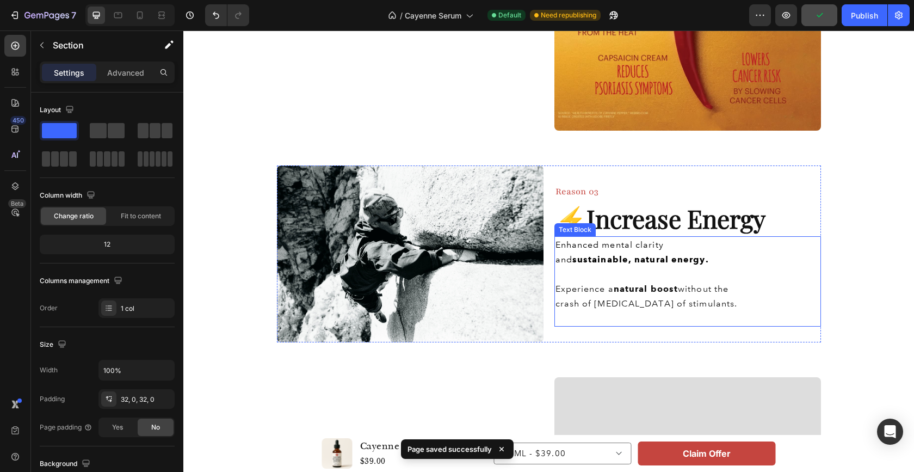
click at [611, 246] on span "Enhanced mental clarity and sustainable, natural energy." at bounding box center [632, 251] width 153 height 25
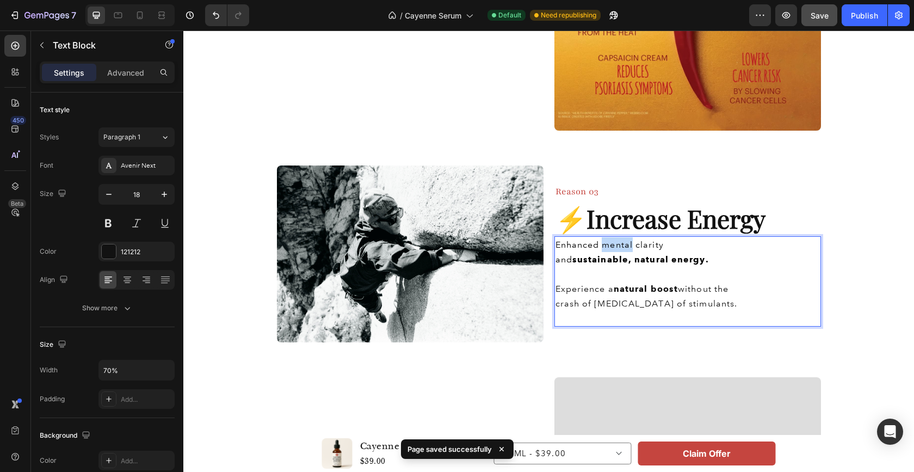
click at [611, 246] on span "Enhanced mental clarity and sustainable, natural energy." at bounding box center [632, 251] width 153 height 25
click at [572, 248] on span "Enhanced mental clarity and sustainable, natural energy." at bounding box center [632, 251] width 153 height 25
click at [559, 247] on span "Enhanced mental clarity and sustainable, natural energy." at bounding box center [632, 251] width 153 height 25
click at [556, 247] on span "Enhanced mental clarity and sustainable, natural energy." at bounding box center [632, 251] width 153 height 25
click at [610, 287] on span "Experience a natural boost without the crash of [MEDICAL_DATA] of stimulants." at bounding box center [647, 296] width 182 height 25
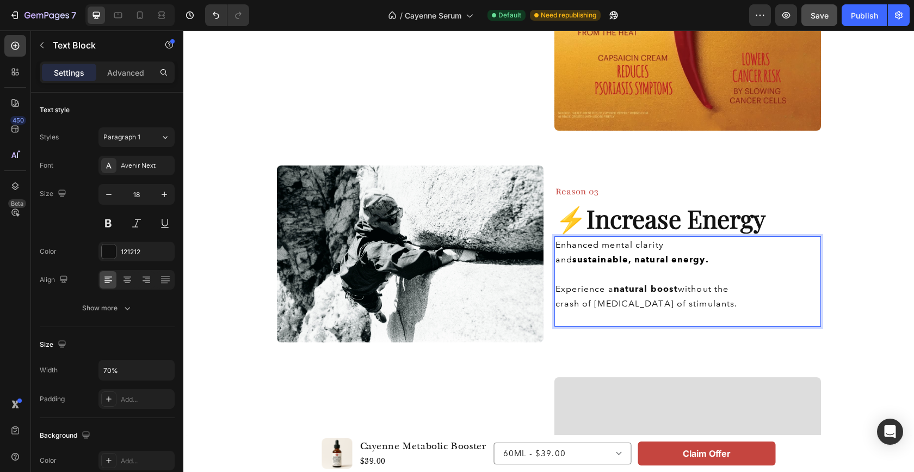
click at [610, 287] on span "Experience a natural boost without the crash of [MEDICAL_DATA] of stimulants." at bounding box center [647, 296] width 182 height 25
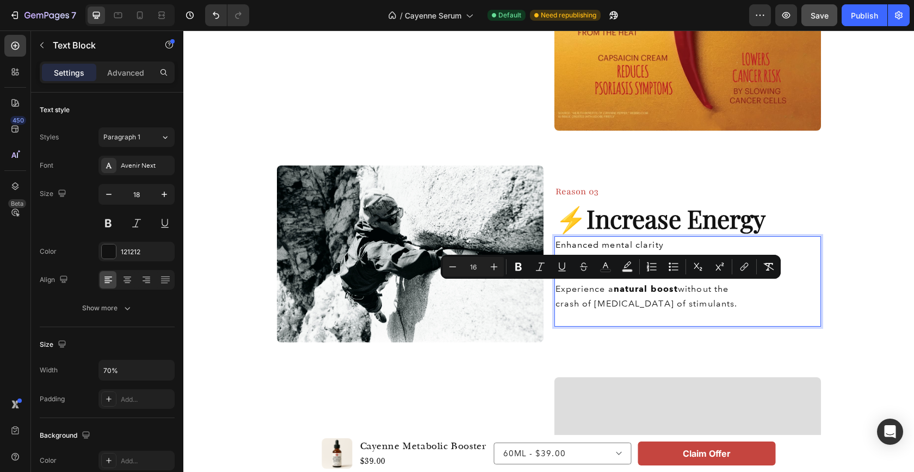
click at [592, 288] on span "Experience a natural boost without the crash of [MEDICAL_DATA] of stimulants." at bounding box center [647, 296] width 182 height 25
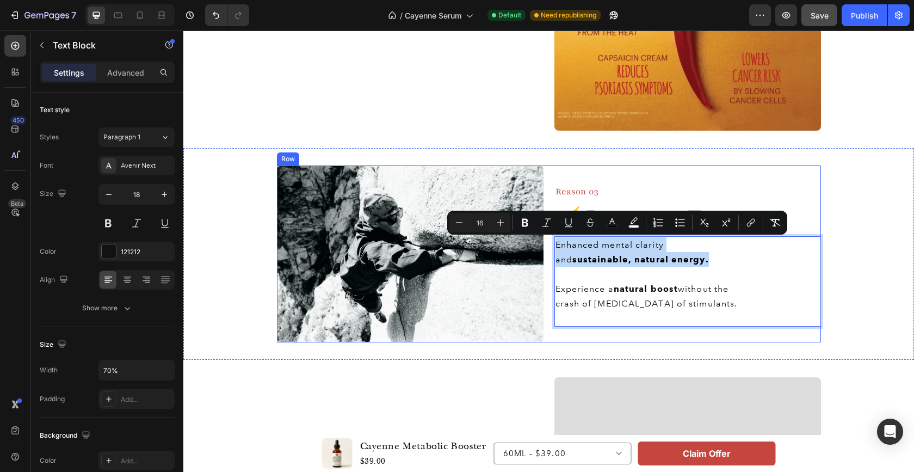
drag, startPoint x: 685, startPoint y: 261, endPoint x: 547, endPoint y: 247, distance: 138.4
click at [547, 247] on div "Image Reason 03 Heading ⚡️ Increase Energy Heading Enhanced mental clarity and …" at bounding box center [549, 253] width 544 height 177
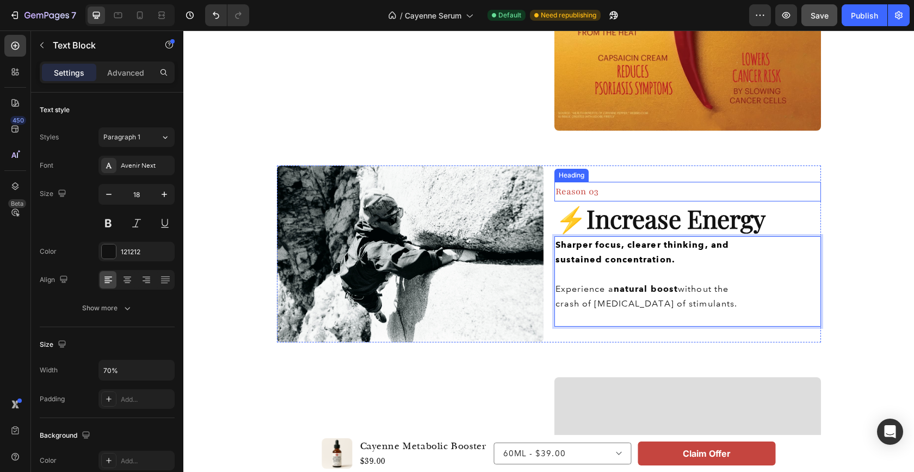
click at [778, 193] on div "Reason 03" at bounding box center [688, 192] width 267 height 20
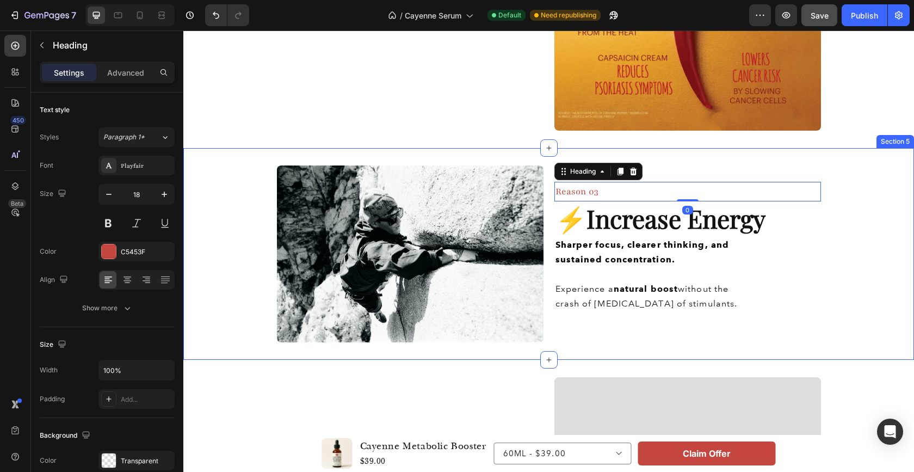
click at [861, 261] on div "Image Reason 03 Heading 0 ⚡️ Increase Energy Heading Sharper focus, clearer thi…" at bounding box center [548, 253] width 731 height 177
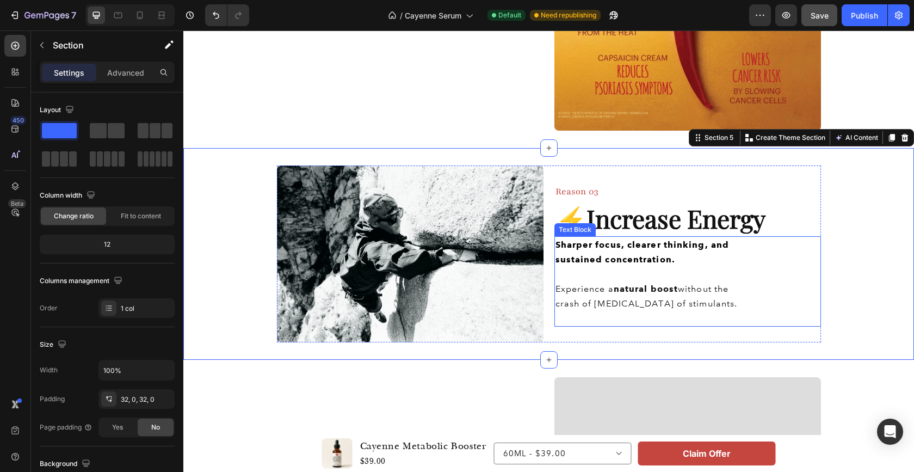
click at [594, 247] on strong "Sharper focus, clearer thinking, and sustained concentration." at bounding box center [643, 251] width 174 height 25
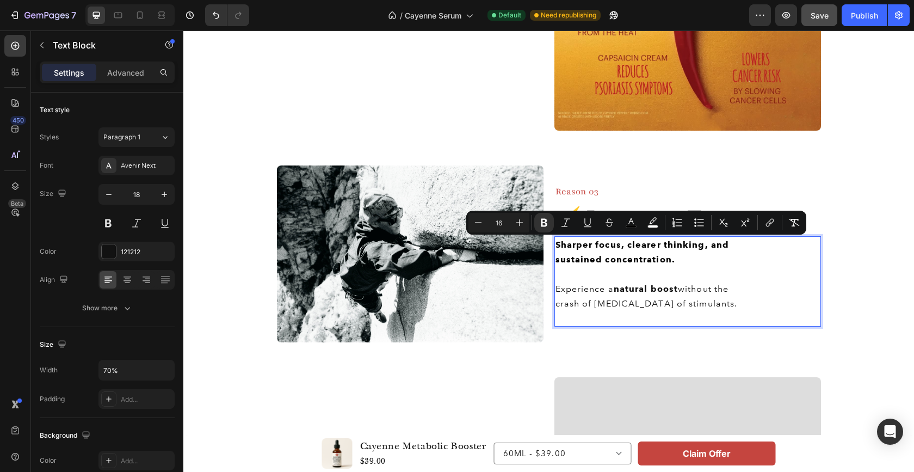
drag, startPoint x: 551, startPoint y: 242, endPoint x: 722, endPoint y: 253, distance: 171.8
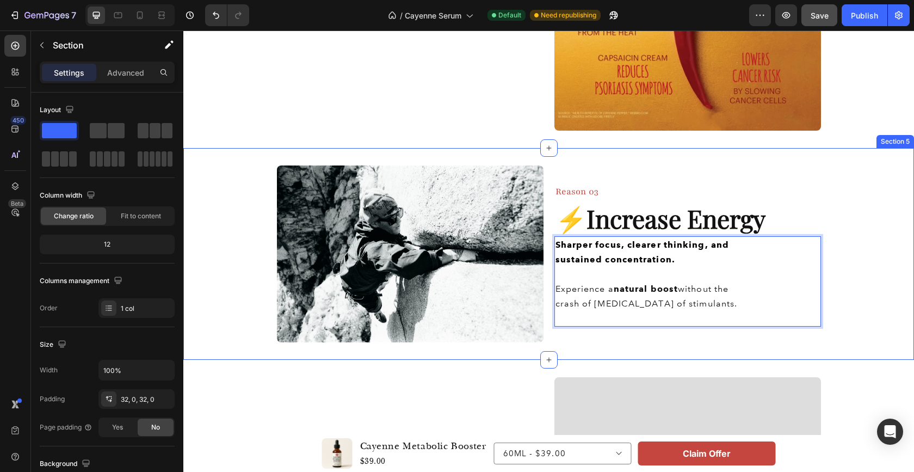
click at [889, 223] on div "Image Reason 03 Heading ⚡️ Increase Energy Heading Sharper focus, clearer think…" at bounding box center [548, 253] width 731 height 177
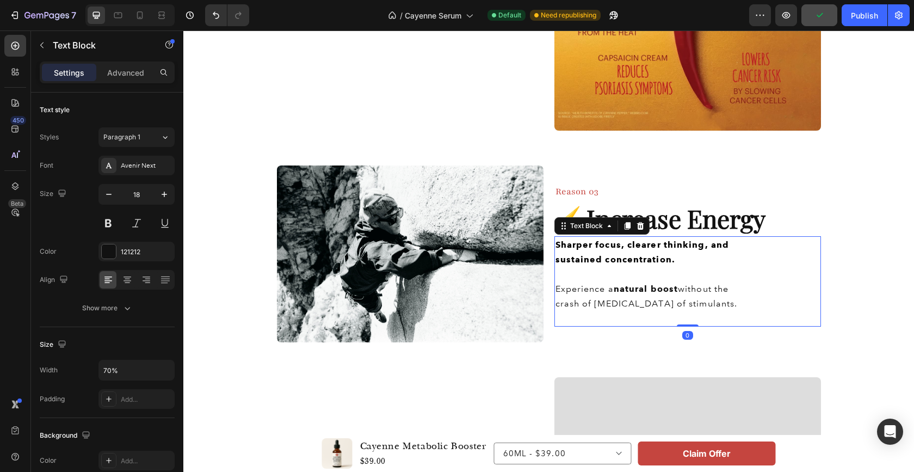
click at [799, 241] on div "Sharper focus, clearer thinking, and sustained concentration. Experience a natu…" at bounding box center [688, 281] width 267 height 90
click at [824, 202] on div "Image Reason 03 Heading ⚡️ Increase Energy Heading Sharper focus, clearer think…" at bounding box center [548, 253] width 731 height 177
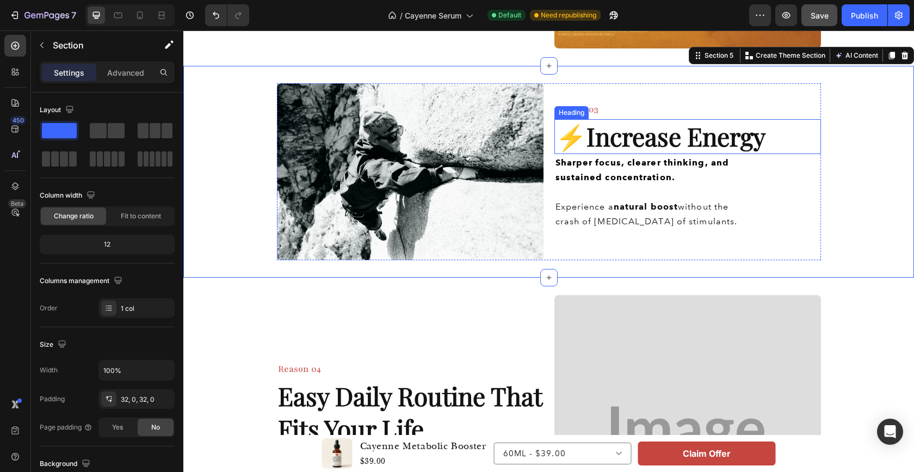
scroll to position [1007, 0]
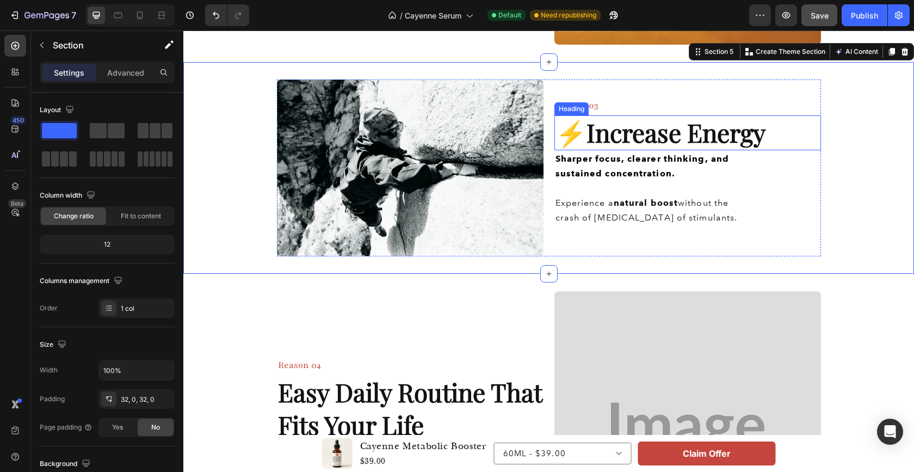
click at [669, 134] on strong "Increase Energy" at bounding box center [676, 132] width 179 height 34
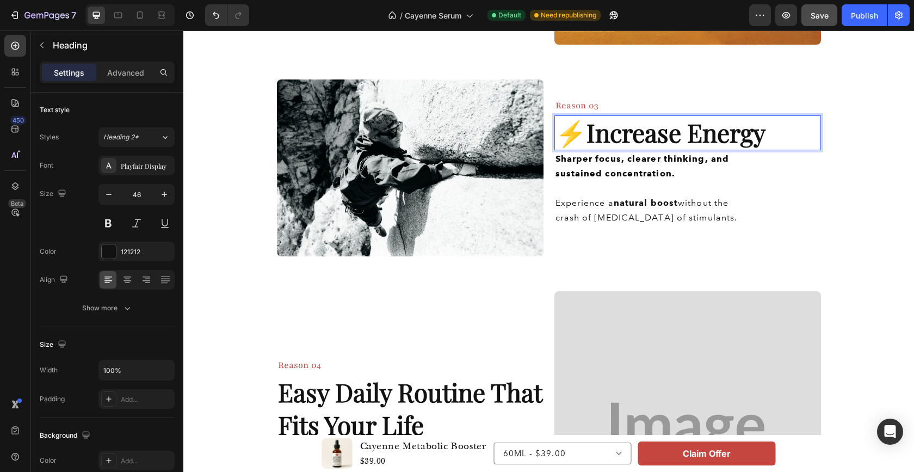
click at [669, 134] on strong "Increase Energy" at bounding box center [676, 132] width 179 height 34
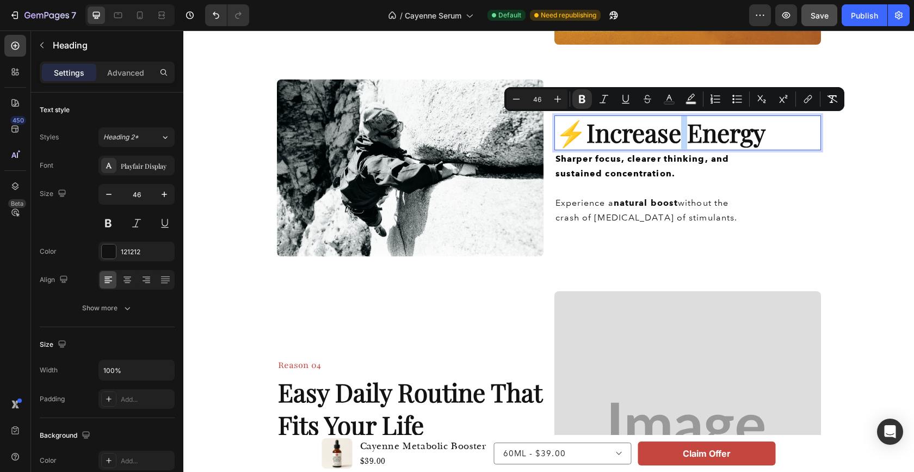
click at [669, 134] on strong "Increase Energy" at bounding box center [676, 132] width 179 height 34
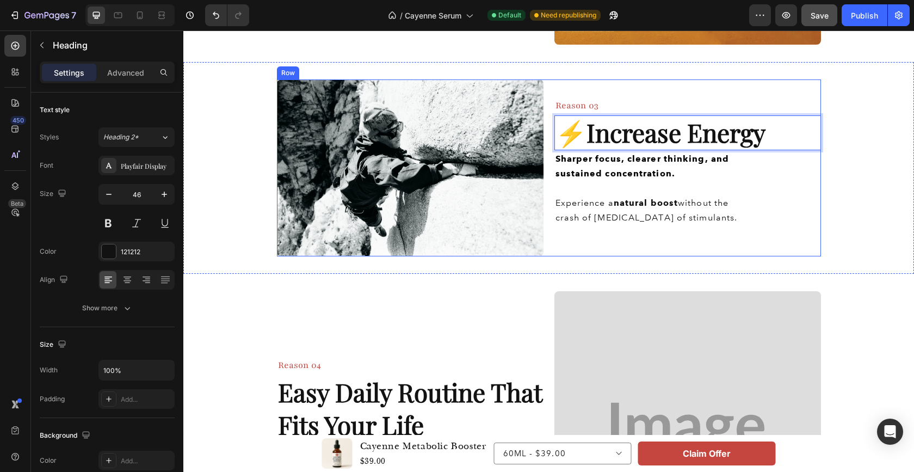
click at [661, 94] on div "Reason 03 Heading ⚡️ Increase Energy Heading 0 Sharper focus, clearer thinking,…" at bounding box center [688, 167] width 267 height 177
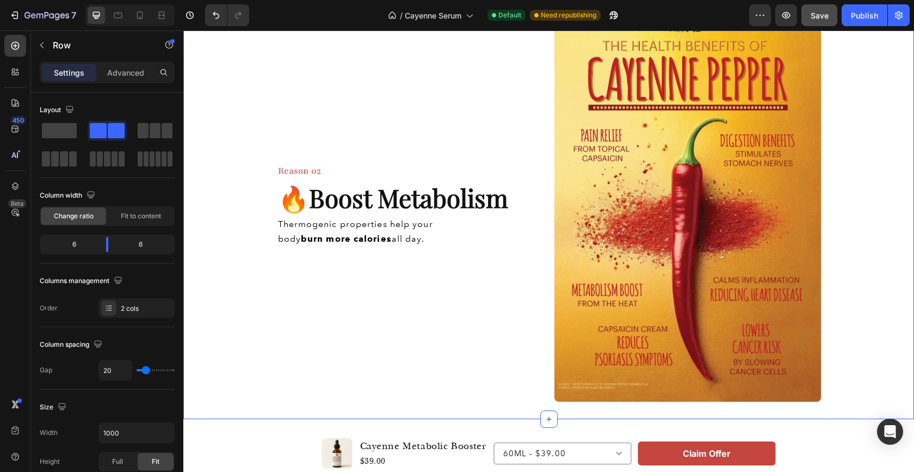
scroll to position [661, 0]
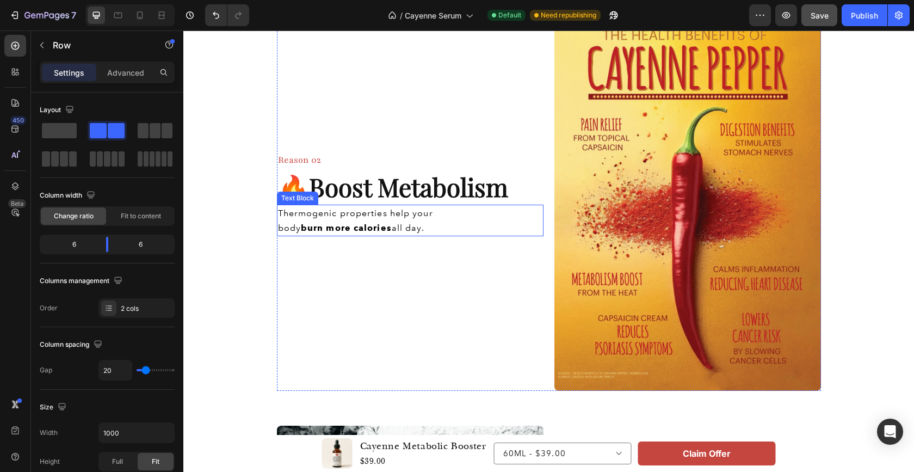
click at [358, 226] on strong "burn more calories" at bounding box center [346, 228] width 91 height 10
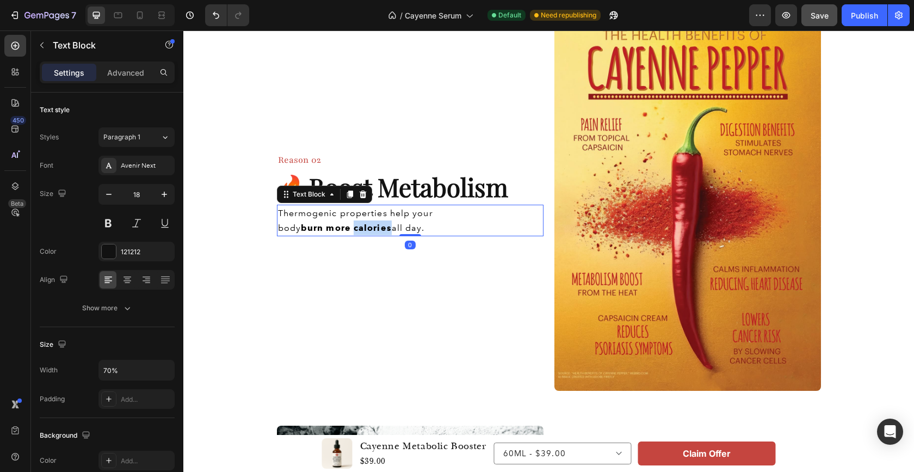
click at [358, 226] on strong "burn more calories" at bounding box center [346, 228] width 91 height 10
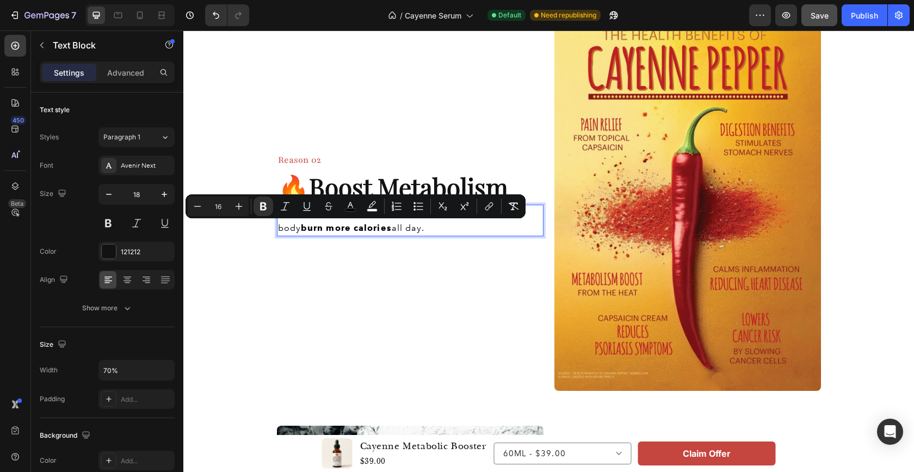
click at [401, 229] on p "Thermogenic properties help your body burn more calories all day." at bounding box center [370, 220] width 184 height 29
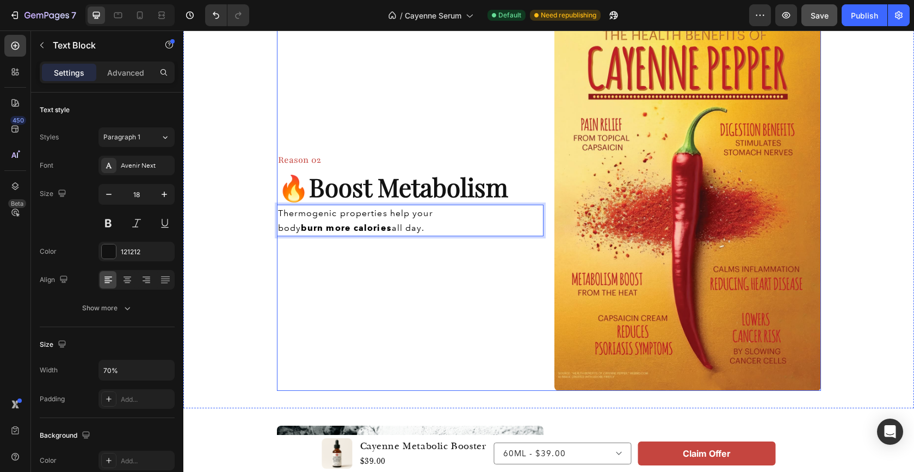
click at [372, 272] on div "Reason 02 Heading 🔥 Boost Metabolism Heading Thermogenic properties help your b…" at bounding box center [410, 194] width 267 height 396
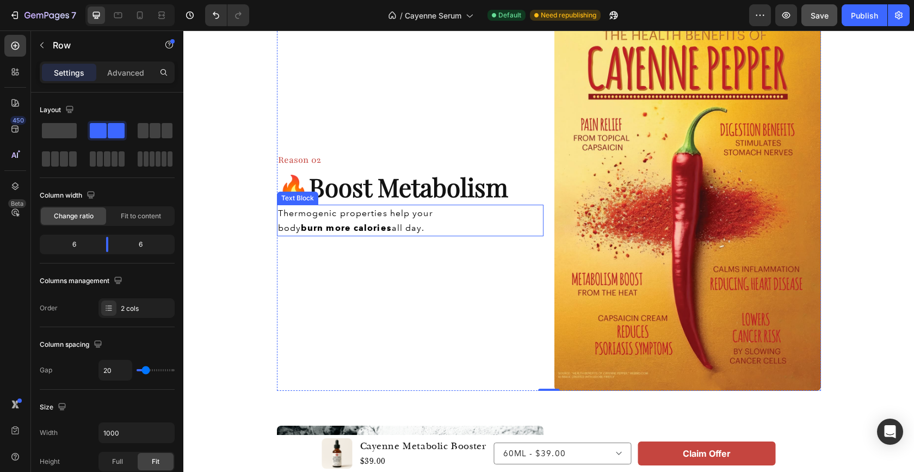
click at [343, 227] on strong "burn more calories" at bounding box center [346, 228] width 91 height 10
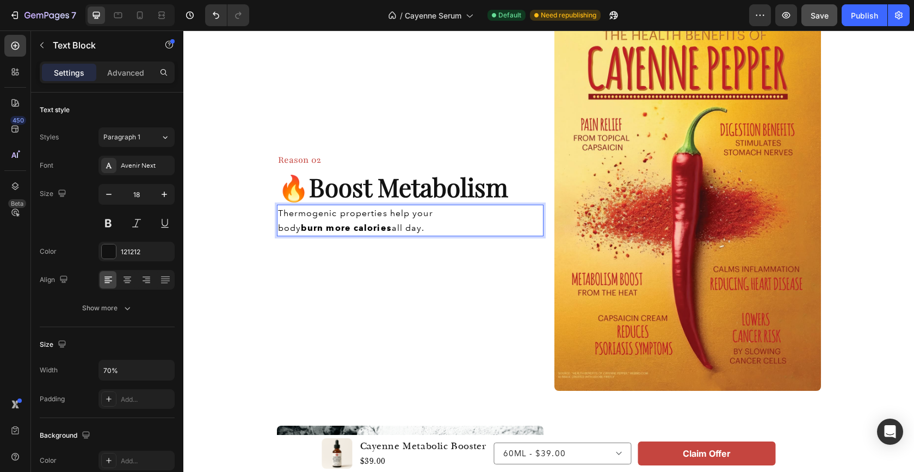
click at [421, 226] on p "Thermogenic properties help your body burn more calories all day." at bounding box center [370, 220] width 184 height 29
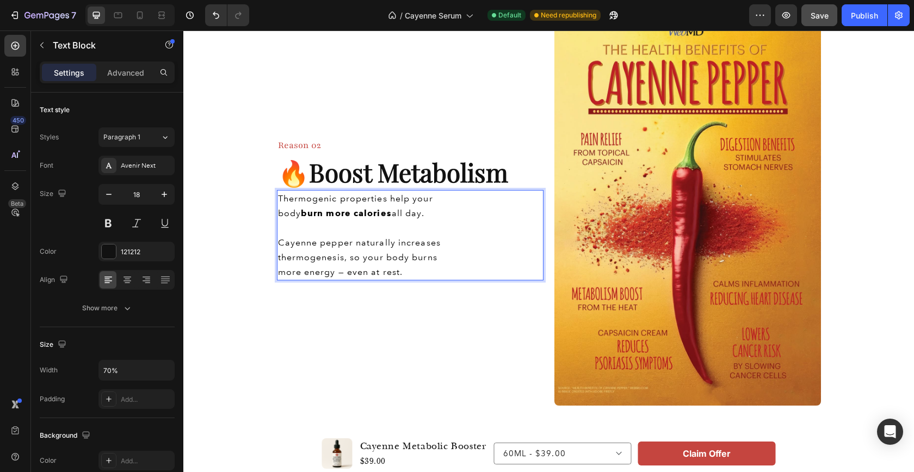
scroll to position [631, 0]
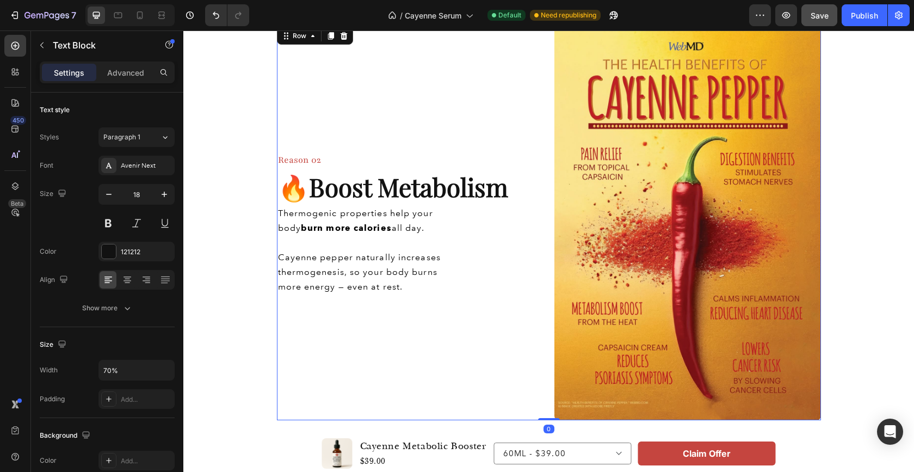
click at [374, 366] on div "Reason 02 Heading 🔥 Boost Metabolism Heading Thermogenic properties help your b…" at bounding box center [410, 223] width 267 height 396
